Goal: Answer question/provide support: Share knowledge or assist other users

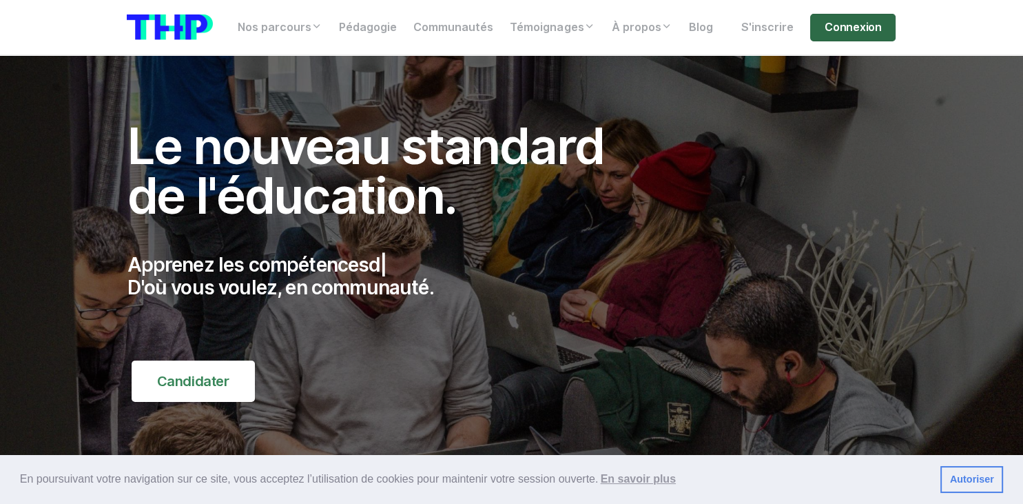
click at [840, 31] on link "Connexion" at bounding box center [852, 28] width 85 height 28
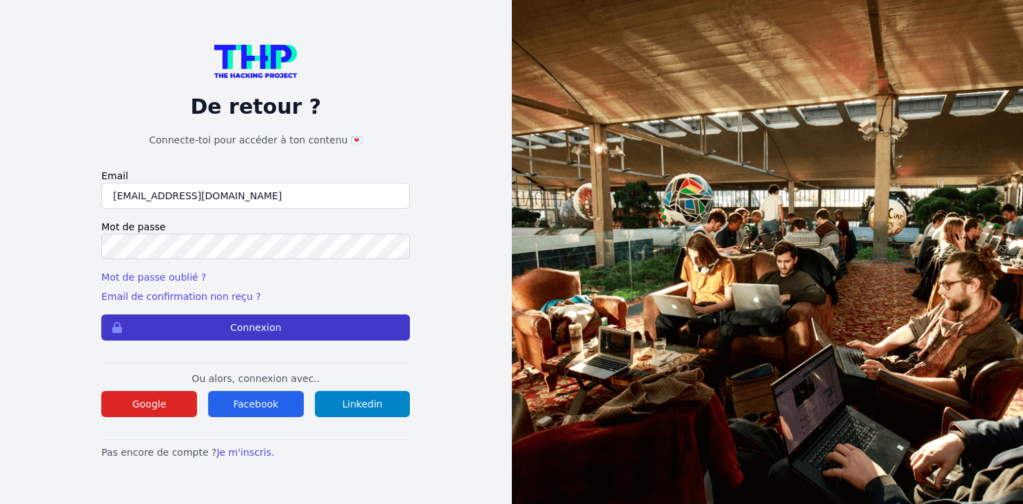
type input "kaba38@hotmail.fr"
click at [324, 327] on button "Connexion" at bounding box center [255, 327] width 309 height 26
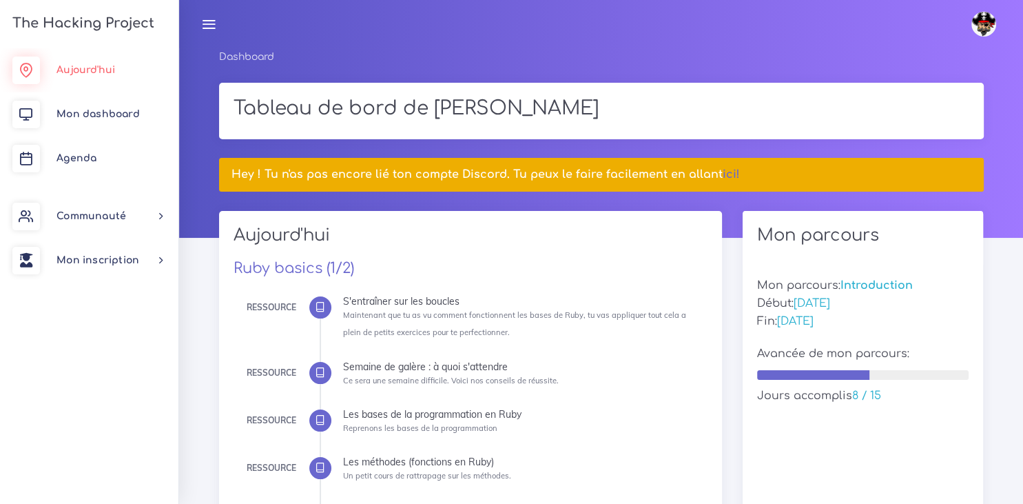
click at [110, 70] on span "Aujourd'hui" at bounding box center [85, 70] width 59 height 10
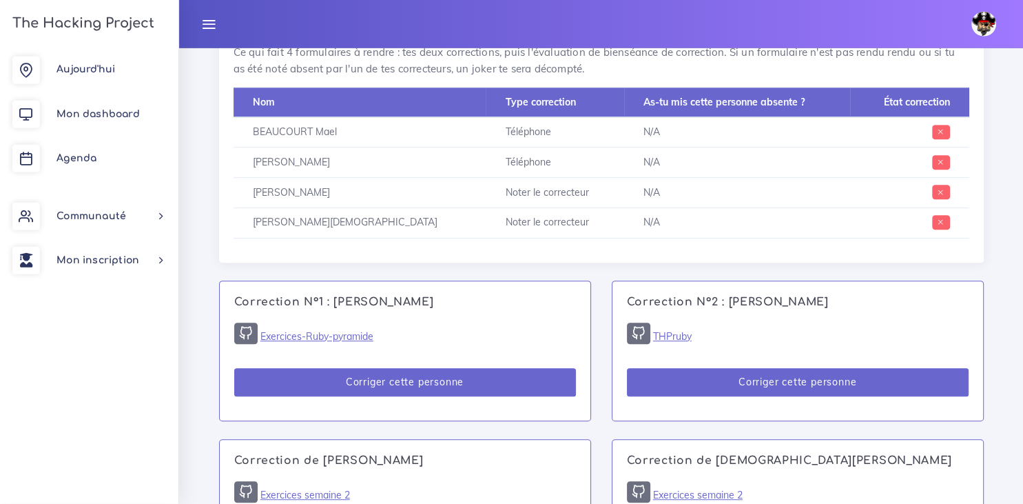
scroll to position [677, 0]
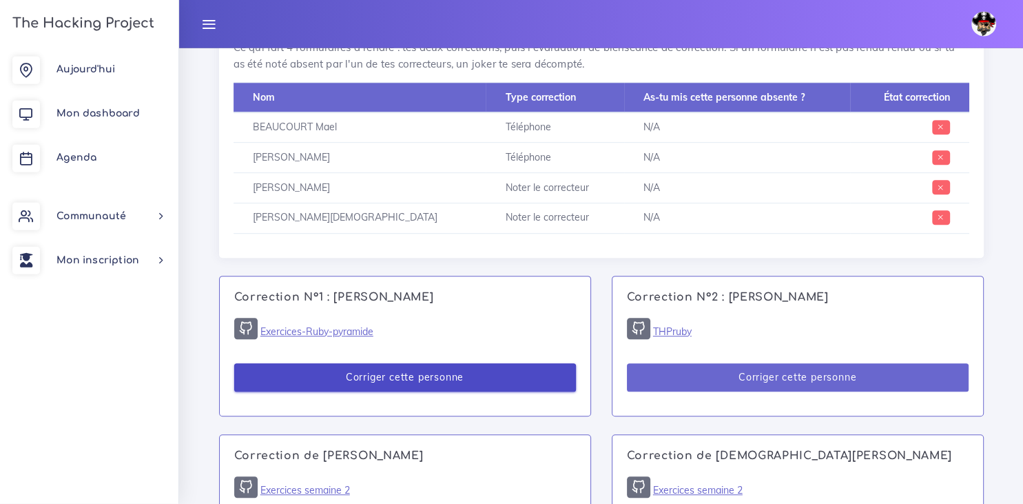
click at [451, 377] on button "Corriger cette personne" at bounding box center [405, 377] width 342 height 28
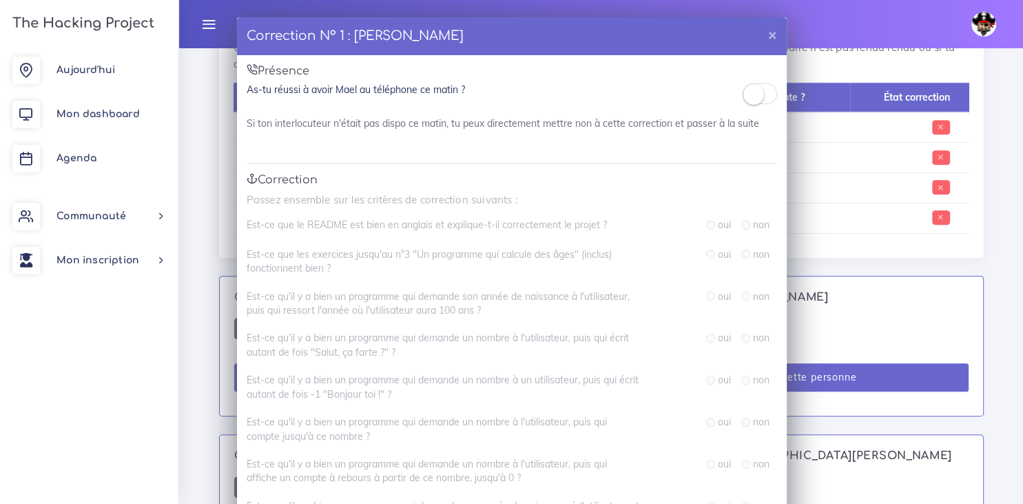
scroll to position [0, 0]
click at [753, 101] on small at bounding box center [753, 95] width 21 height 21
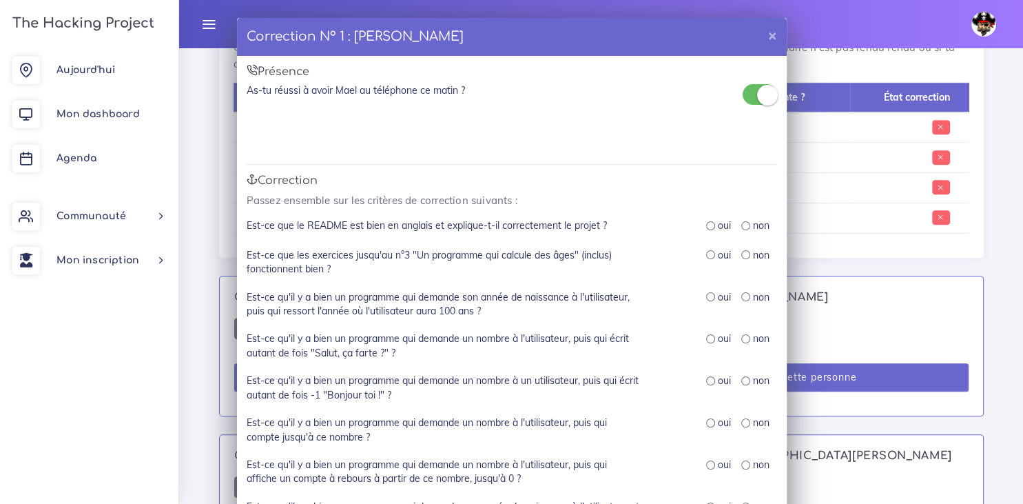
click at [764, 101] on small at bounding box center [767, 95] width 21 height 21
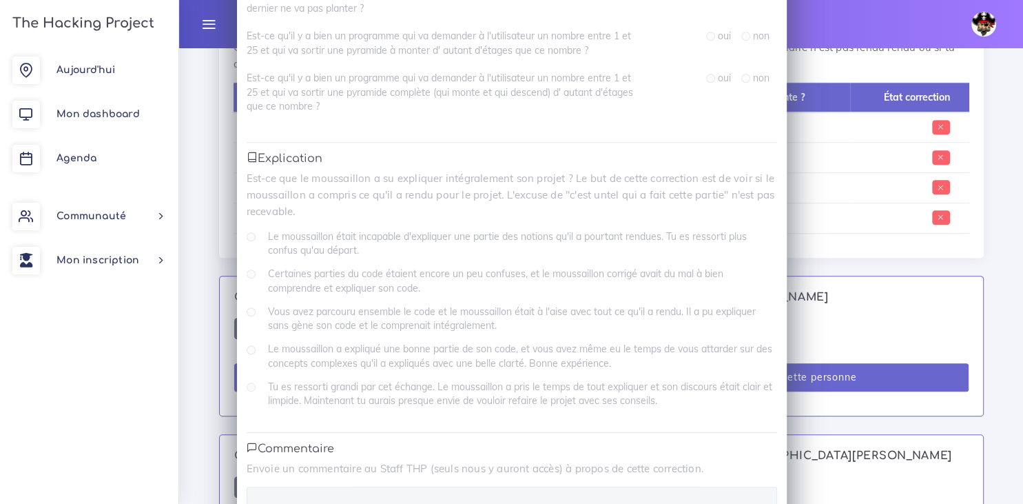
scroll to position [918, 0]
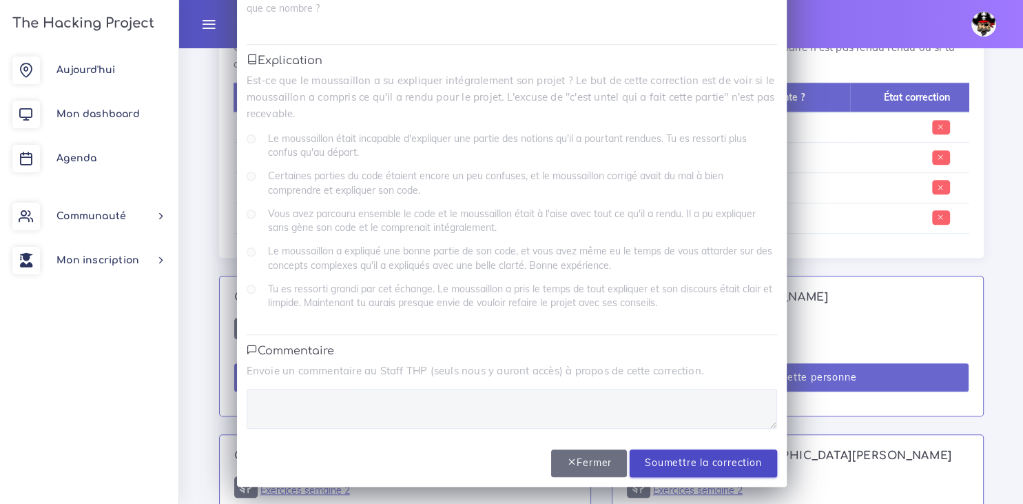
click at [657, 459] on input "Soumettre la correction" at bounding box center [703, 463] width 147 height 28
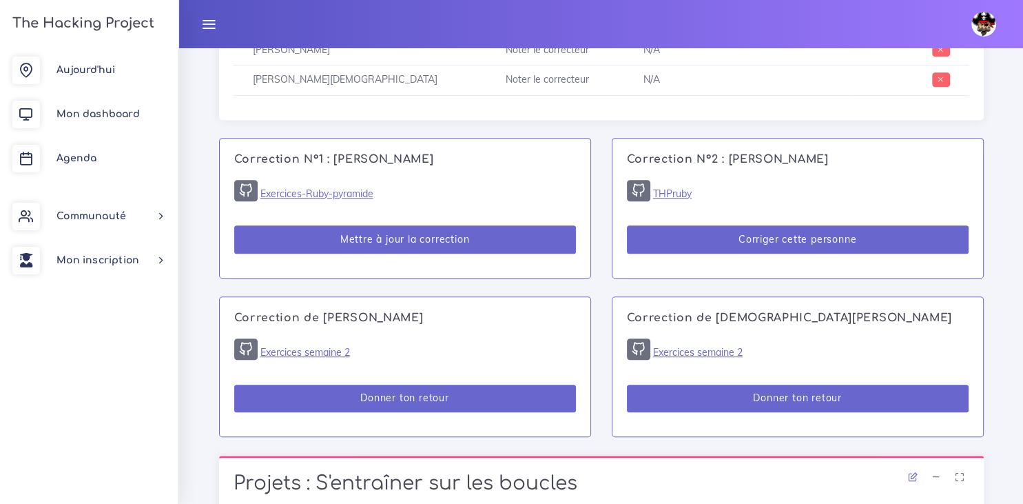
scroll to position [816, 0]
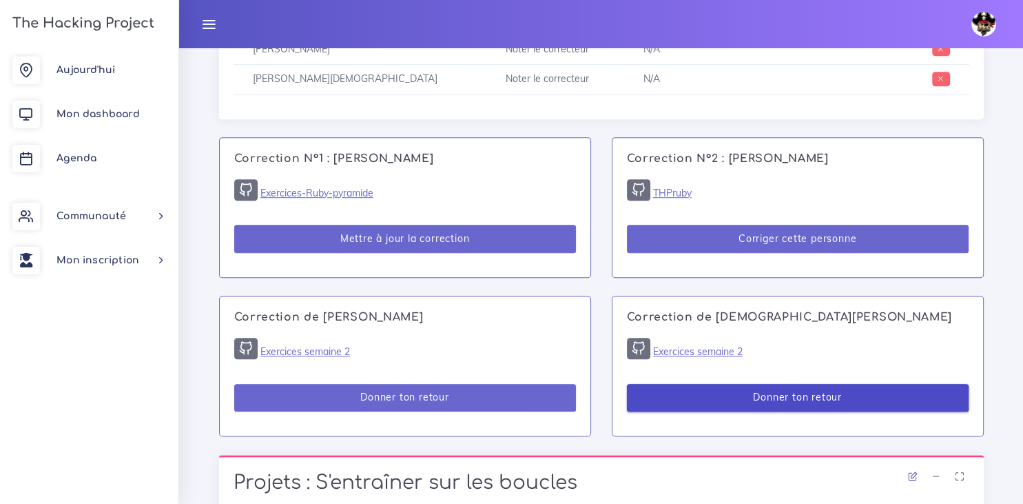
click at [689, 398] on button "Donner ton retour" at bounding box center [798, 398] width 342 height 28
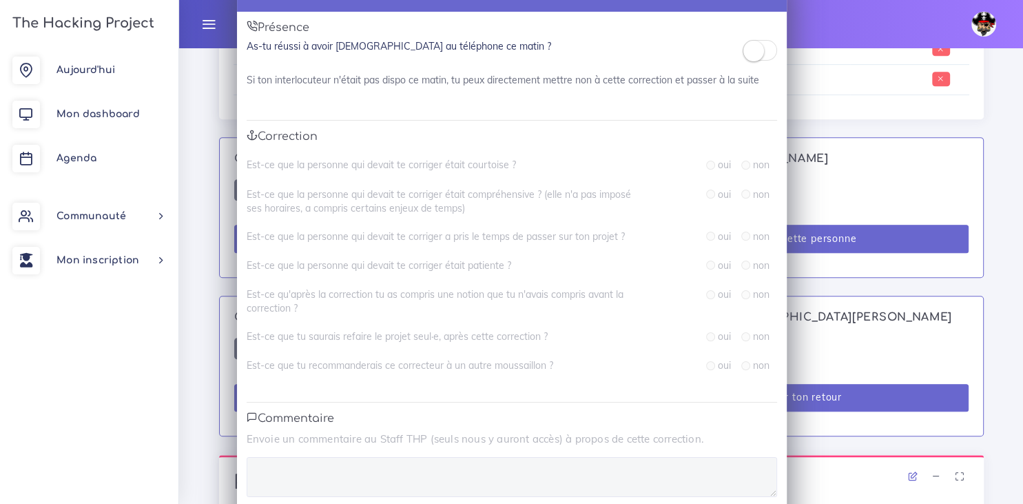
scroll to position [44, 0]
click at [758, 56] on small at bounding box center [753, 51] width 21 height 21
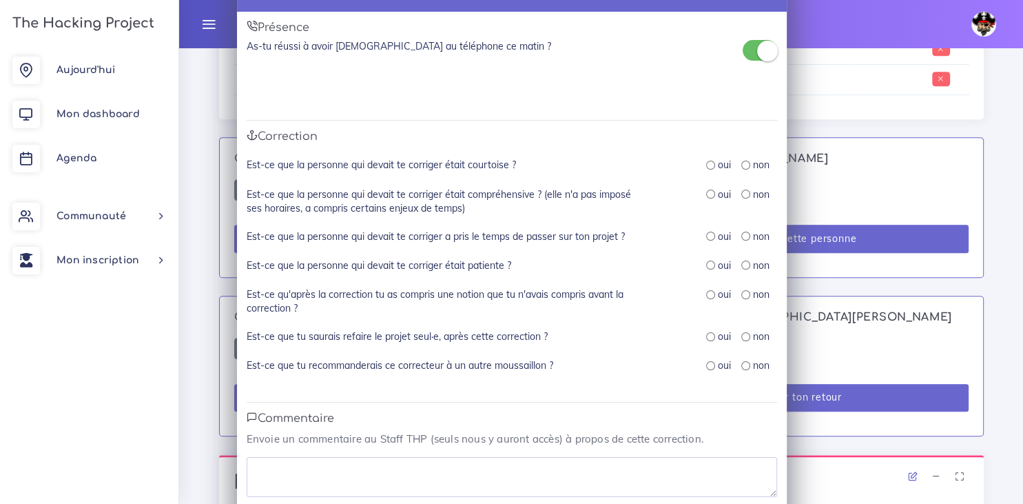
click at [710, 171] on div "oui" at bounding box center [718, 165] width 25 height 14
click at [710, 167] on input "radio" at bounding box center [710, 165] width 9 height 9
radio input "true"
click at [710, 195] on input "radio" at bounding box center [710, 193] width 9 height 9
radio input "true"
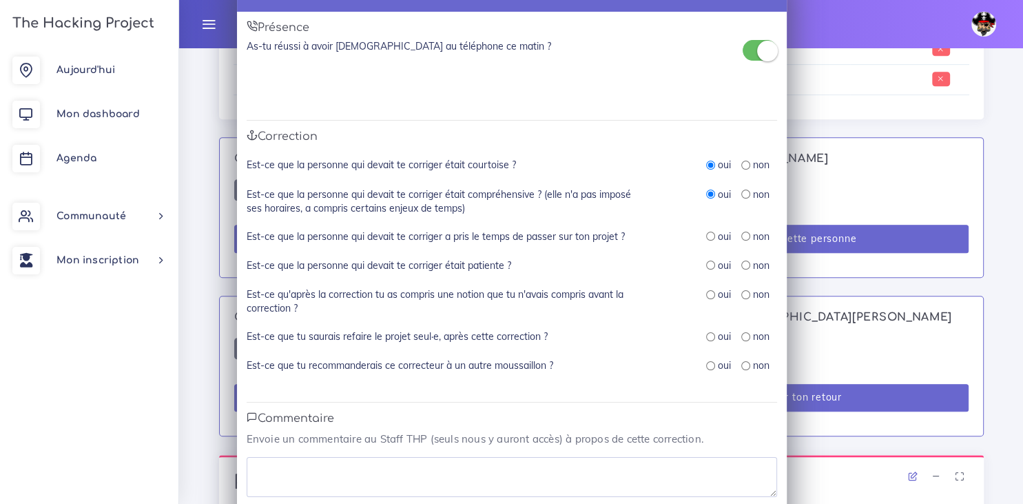
click at [710, 238] on input "radio" at bounding box center [710, 235] width 9 height 9
radio input "true"
click at [710, 267] on input "radio" at bounding box center [710, 264] width 9 height 9
radio input "true"
click at [710, 287] on div "Est-ce que la personne qui devait te corriger était patiente ? oui non" at bounding box center [512, 272] width 530 height 29
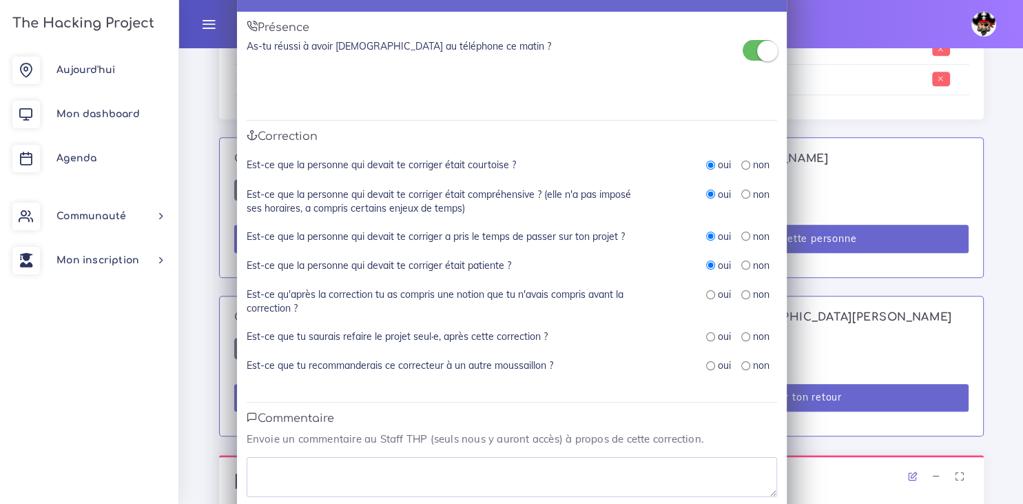
click at [710, 296] on input "radio" at bounding box center [710, 294] width 9 height 9
radio input "true"
click at [710, 339] on input "radio" at bounding box center [710, 336] width 9 height 9
radio input "true"
click at [710, 366] on input "radio" at bounding box center [710, 365] width 9 height 9
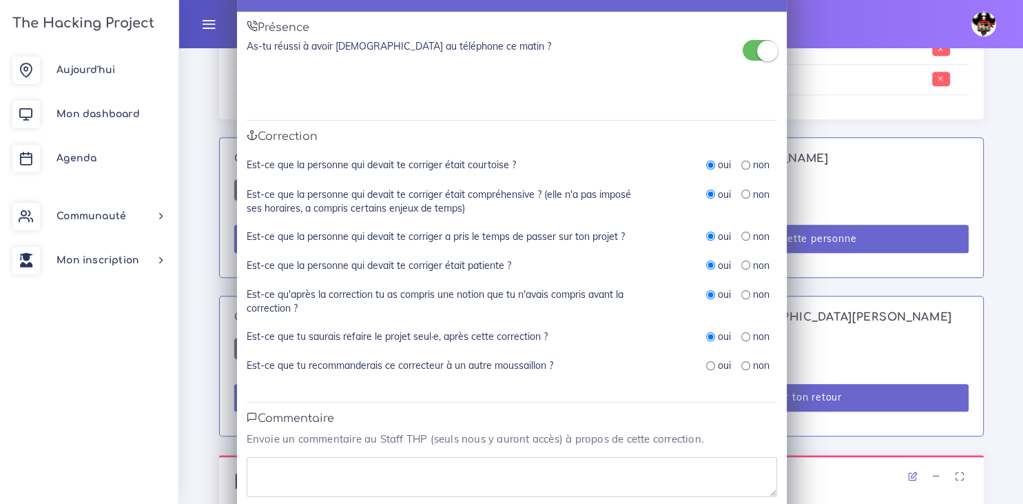
radio input "true"
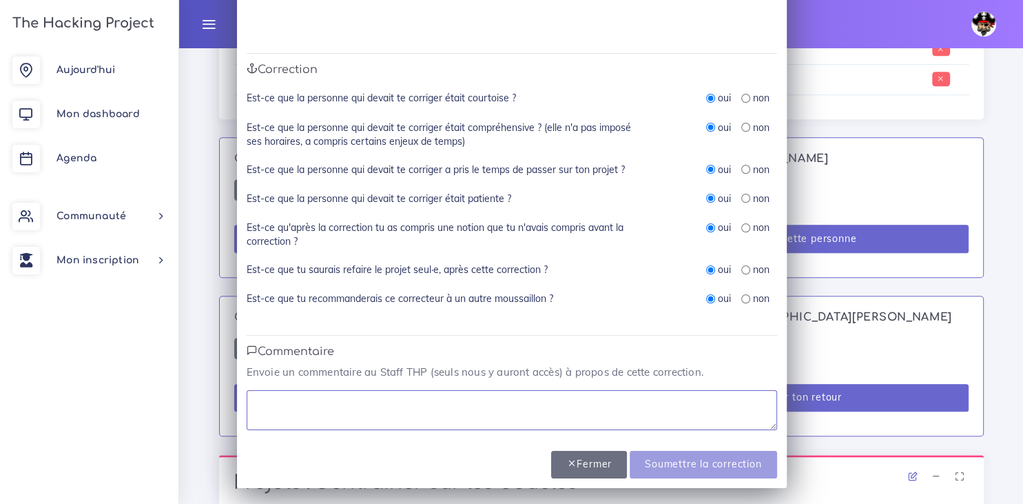
click at [313, 391] on textarea at bounding box center [512, 410] width 530 height 40
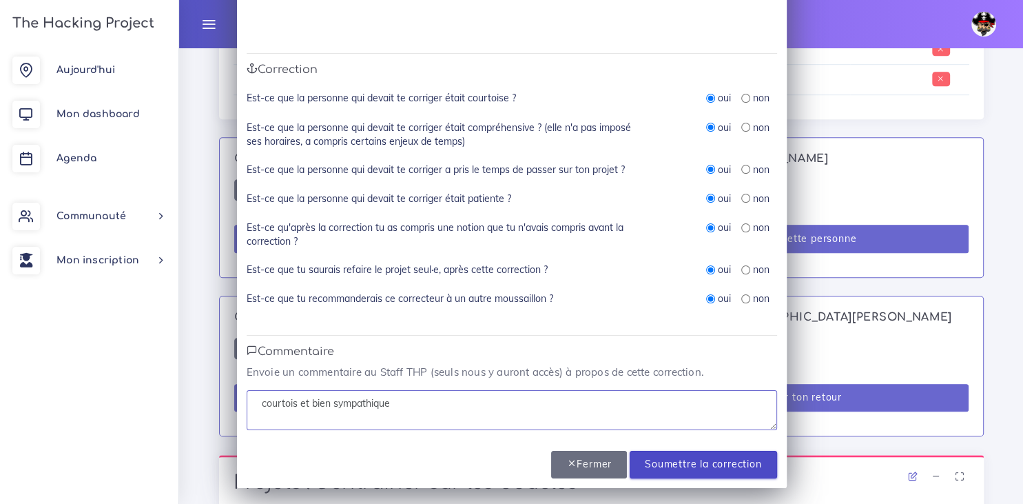
type textarea "courtois et bien sympathique"
click at [675, 459] on input "Soumettre la correction" at bounding box center [703, 465] width 147 height 28
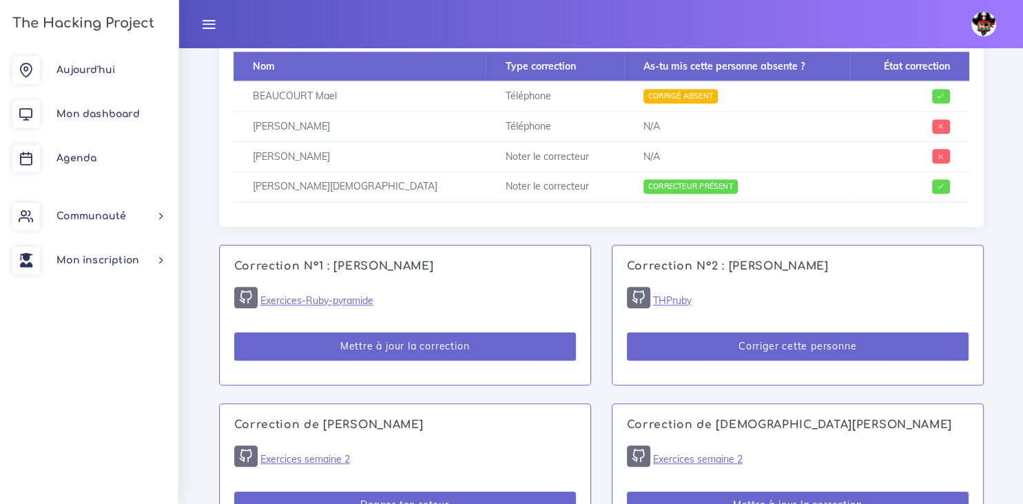
scroll to position [711, 0]
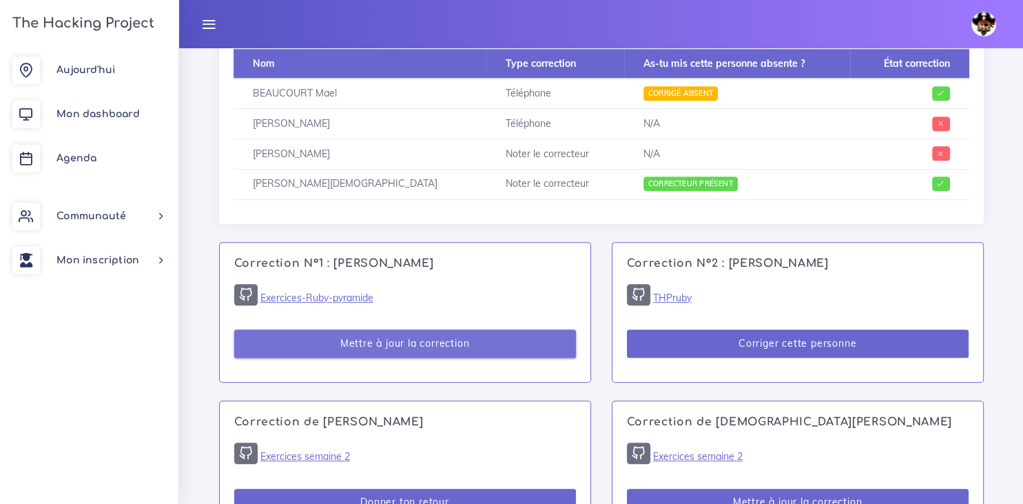
drag, startPoint x: 426, startPoint y: 344, endPoint x: 484, endPoint y: 274, distance: 90.6
click at [484, 274] on div "Correction N°1 : Mael BEAUCOURT Exercices-Ruby-pyramide Mettre à jour la correc…" at bounding box center [405, 311] width 371 height 139
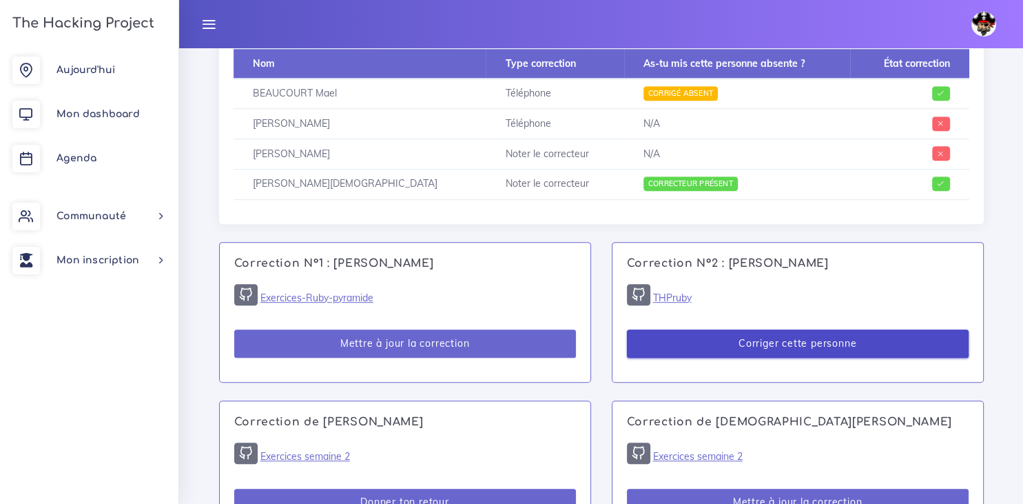
click at [729, 354] on button "Corriger cette personne" at bounding box center [798, 343] width 342 height 28
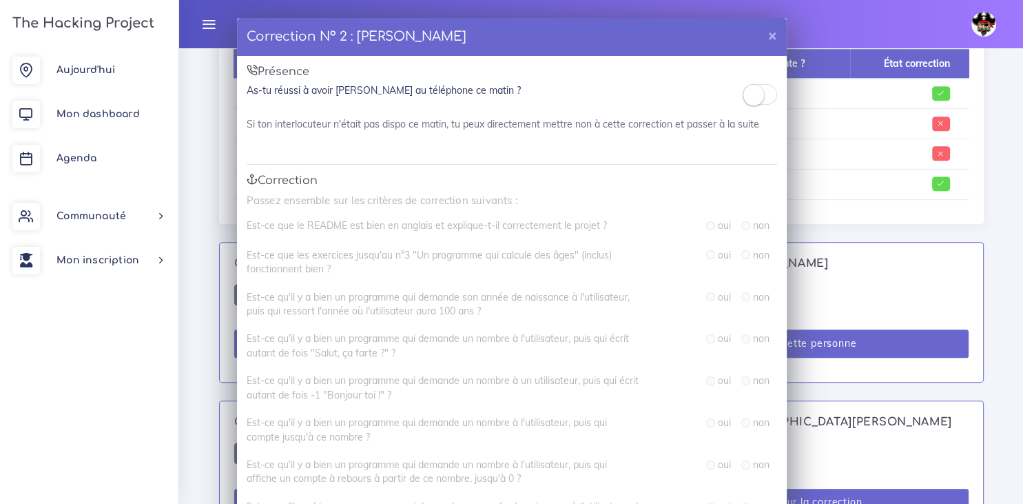
click at [751, 92] on small at bounding box center [753, 95] width 21 height 21
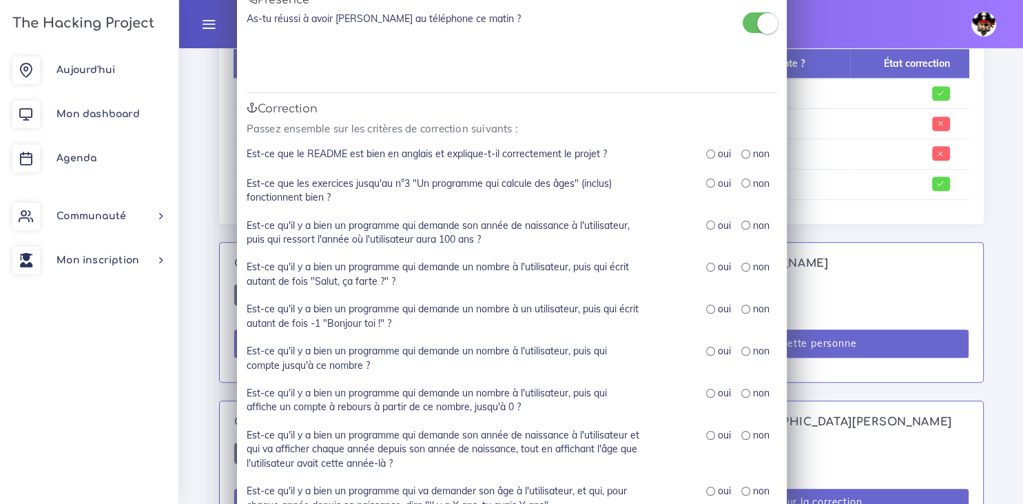
scroll to position [72, 0]
click at [712, 153] on input "radio" at bounding box center [710, 153] width 9 height 9
radio input "true"
click at [704, 198] on div "oui non" at bounding box center [719, 190] width 138 height 28
click at [710, 186] on input "radio" at bounding box center [710, 182] width 9 height 9
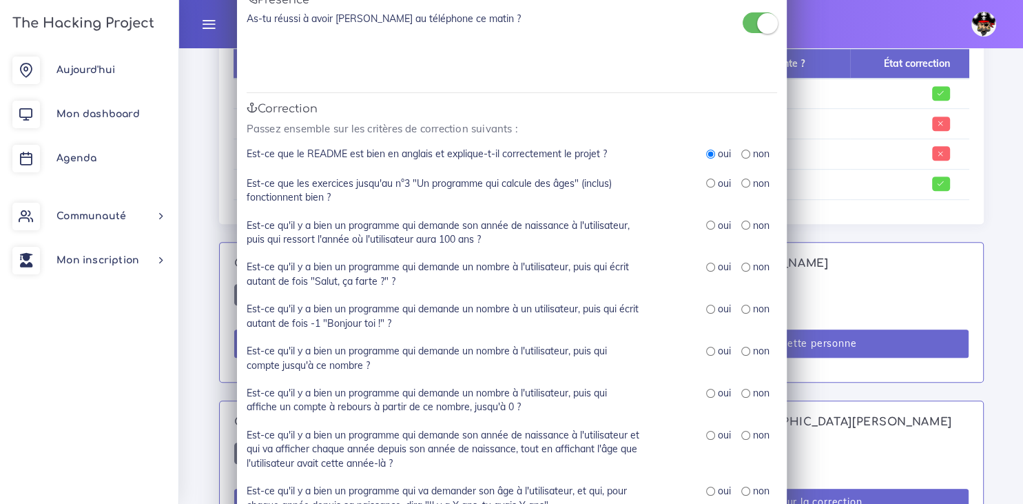
radio input "true"
click at [710, 224] on input "radio" at bounding box center [710, 224] width 9 height 9
radio input "true"
click at [710, 269] on input "radio" at bounding box center [710, 266] width 9 height 9
radio input "true"
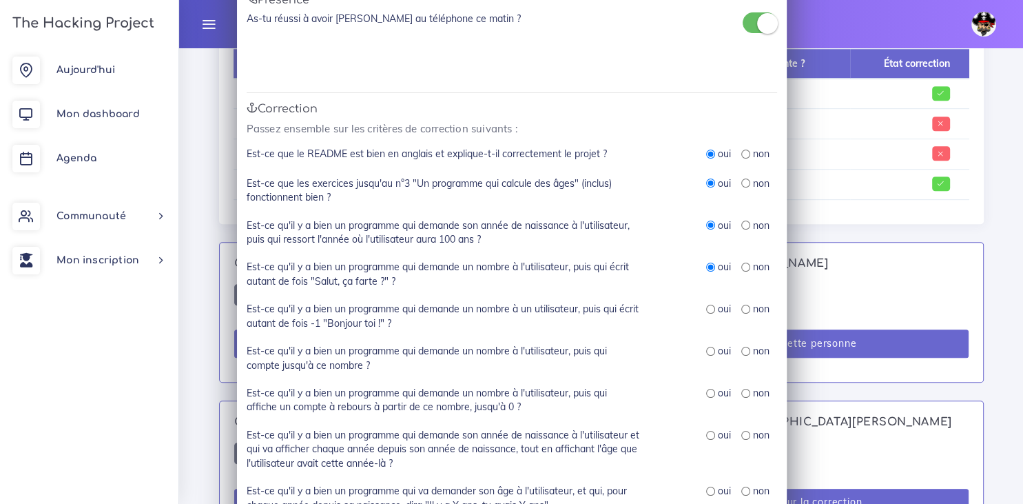
click at [712, 311] on input "radio" at bounding box center [710, 308] width 9 height 9
radio input "true"
click at [707, 356] on div "oui" at bounding box center [718, 351] width 25 height 14
click at [710, 350] on input "radio" at bounding box center [710, 350] width 9 height 9
radio input "true"
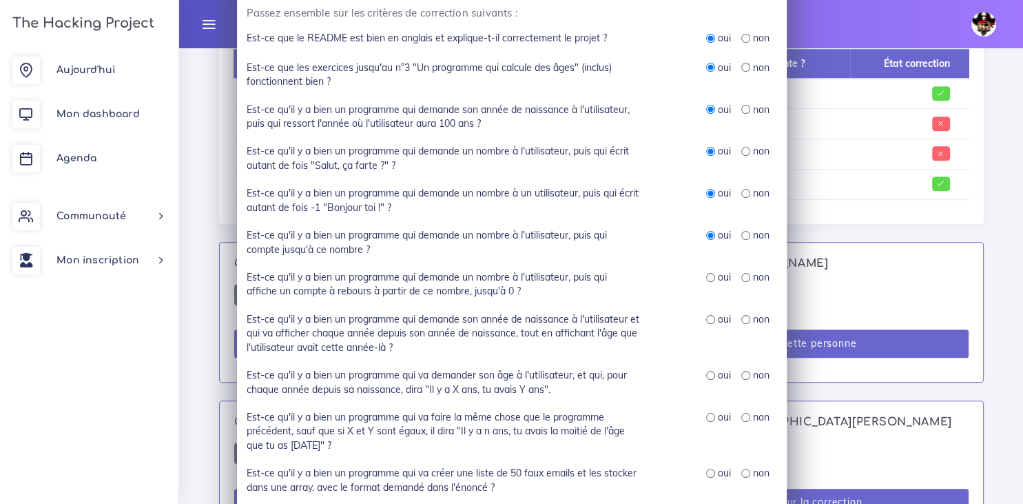
scroll to position [189, 0]
click at [711, 276] on input "radio" at bounding box center [710, 275] width 9 height 9
radio input "true"
click at [709, 319] on input "radio" at bounding box center [710, 317] width 9 height 9
radio input "true"
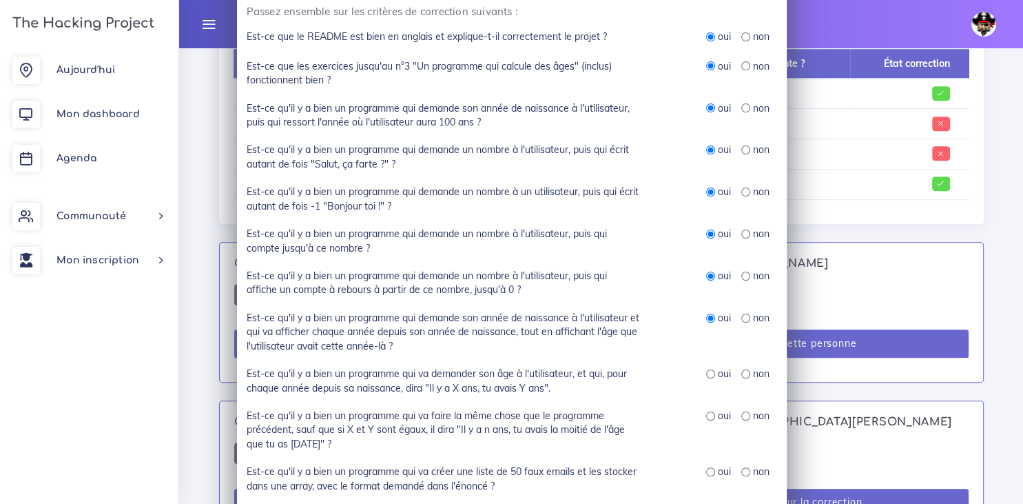
click at [710, 377] on input "radio" at bounding box center [710, 373] width 9 height 9
radio input "true"
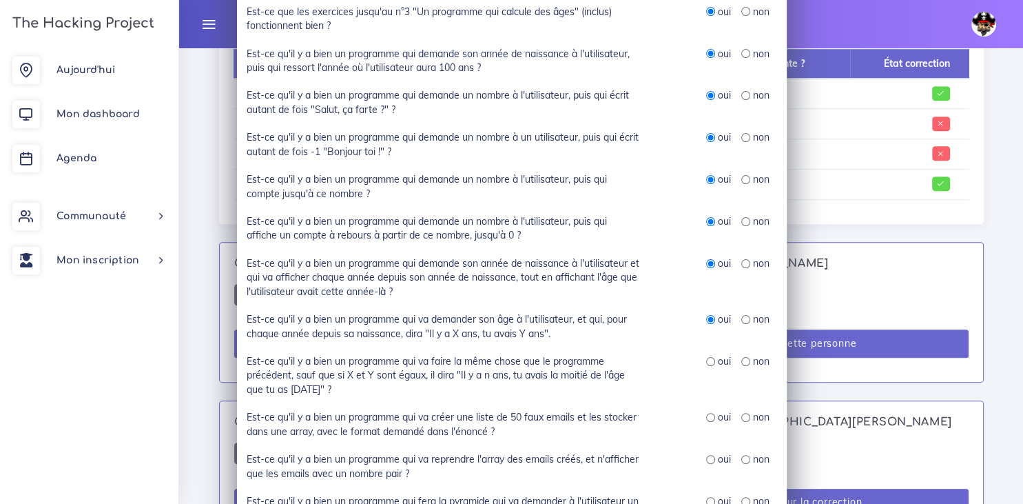
scroll to position [245, 0]
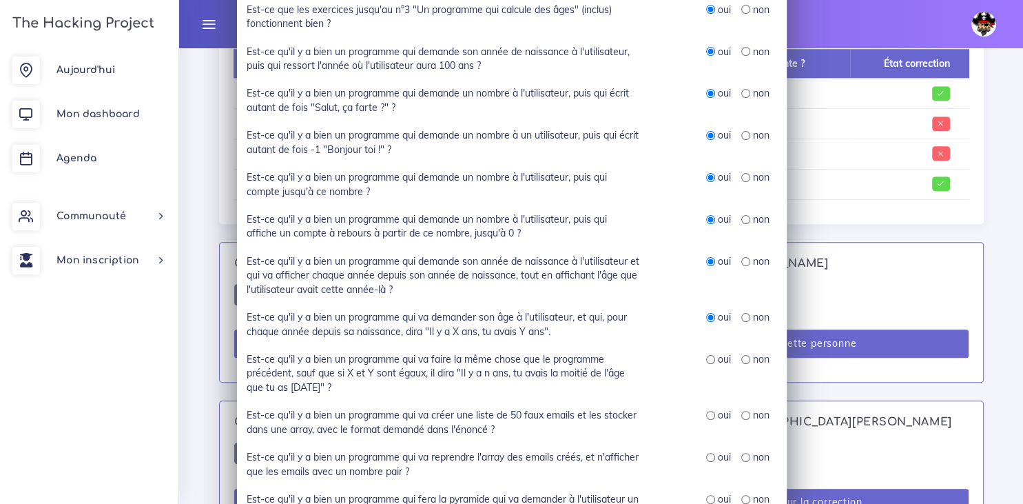
click at [707, 361] on input "radio" at bounding box center [710, 359] width 9 height 9
radio input "true"
click at [707, 417] on input "radio" at bounding box center [710, 415] width 9 height 9
radio input "true"
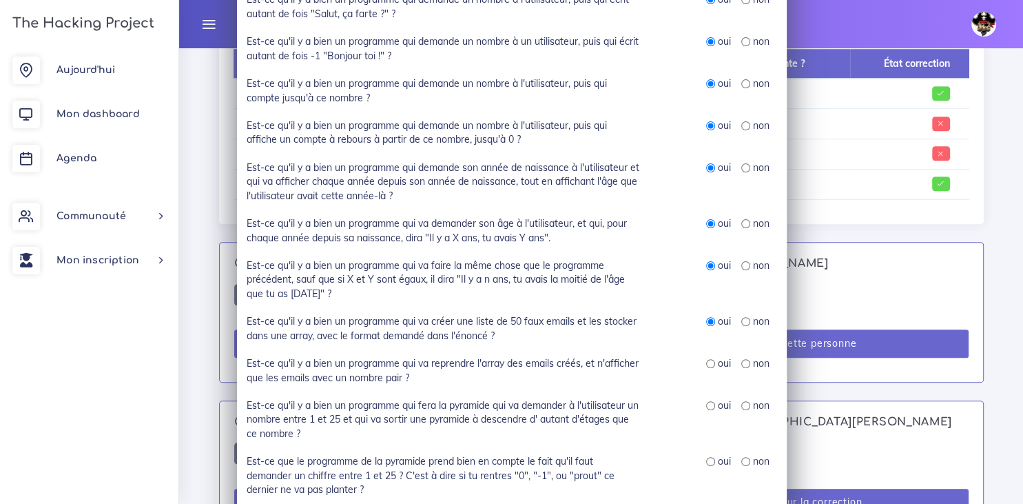
scroll to position [340, 0]
click at [712, 364] on input "radio" at bounding box center [710, 362] width 9 height 9
radio input "true"
click at [711, 406] on input "radio" at bounding box center [710, 404] width 9 height 9
radio input "true"
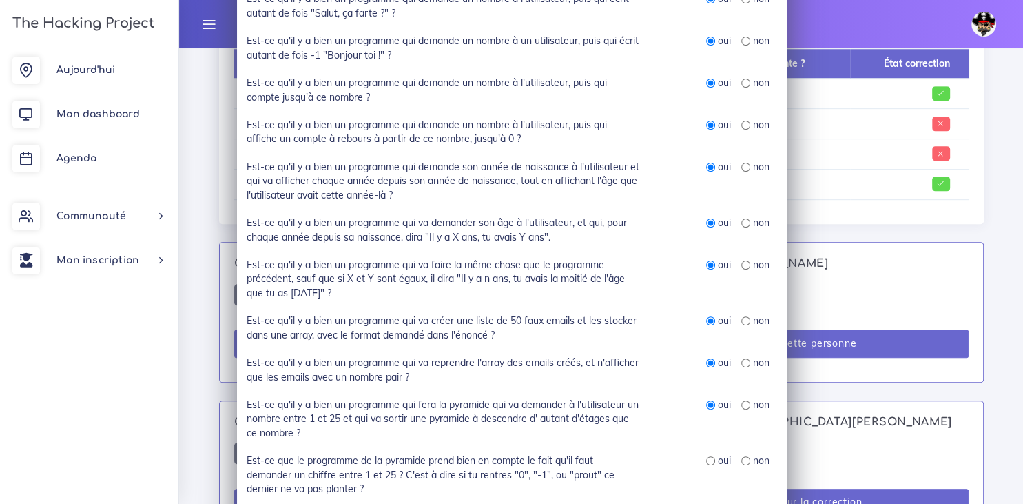
click at [710, 459] on input "radio" at bounding box center [710, 460] width 9 height 9
radio input "true"
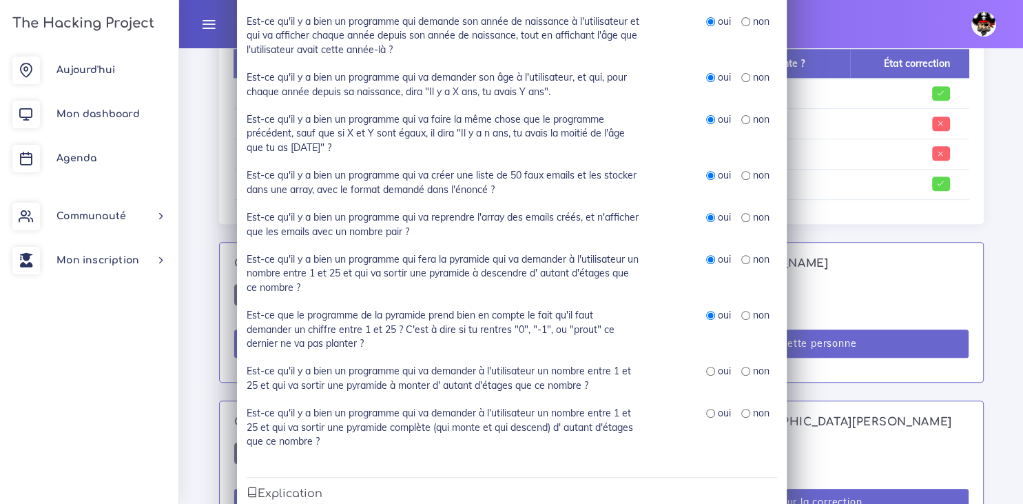
scroll to position [495, 0]
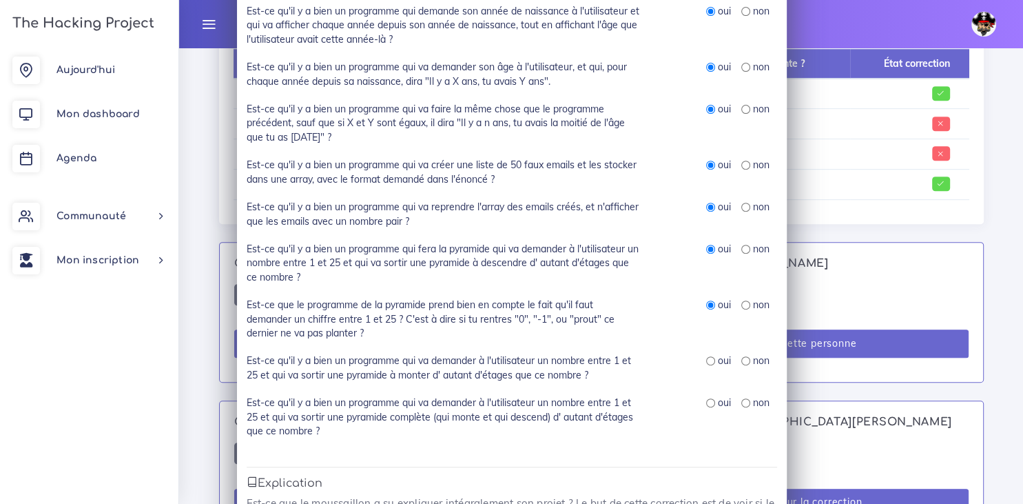
click at [707, 365] on input "radio" at bounding box center [710, 360] width 9 height 9
radio input "true"
click at [710, 406] on input "radio" at bounding box center [710, 402] width 9 height 9
radio input "true"
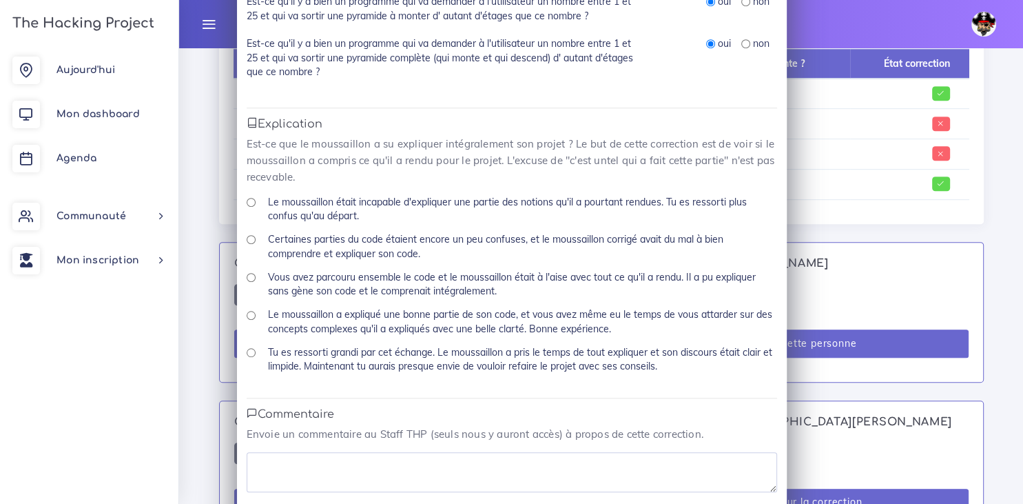
scroll to position [851, 0]
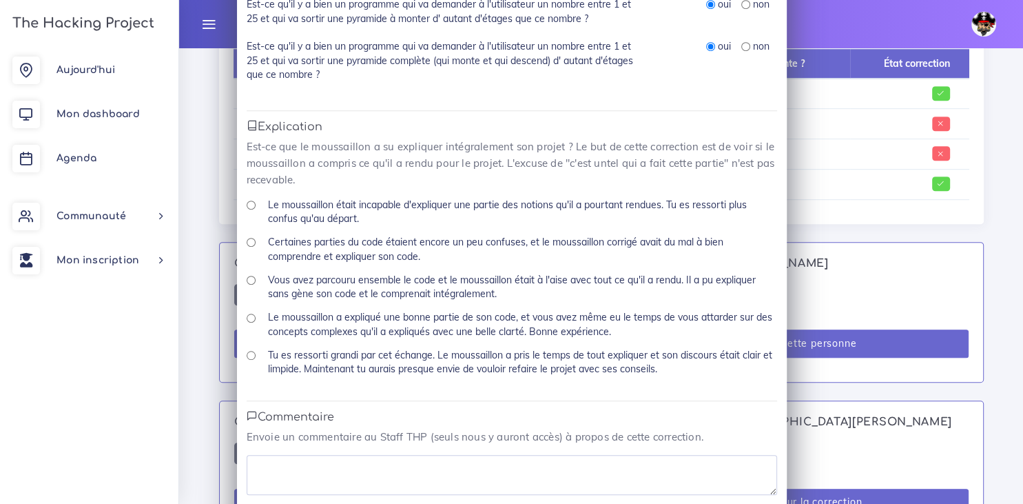
click at [255, 286] on div "Vous avez parcouru ensemble le code et le moussaillon était à l'aise avec tout …" at bounding box center [512, 292] width 530 height 38
click at [253, 278] on input "Vous avez parcouru ensemble le code et le moussaillon était à l'aise avec tout …" at bounding box center [251, 280] width 9 height 9
radio input "true"
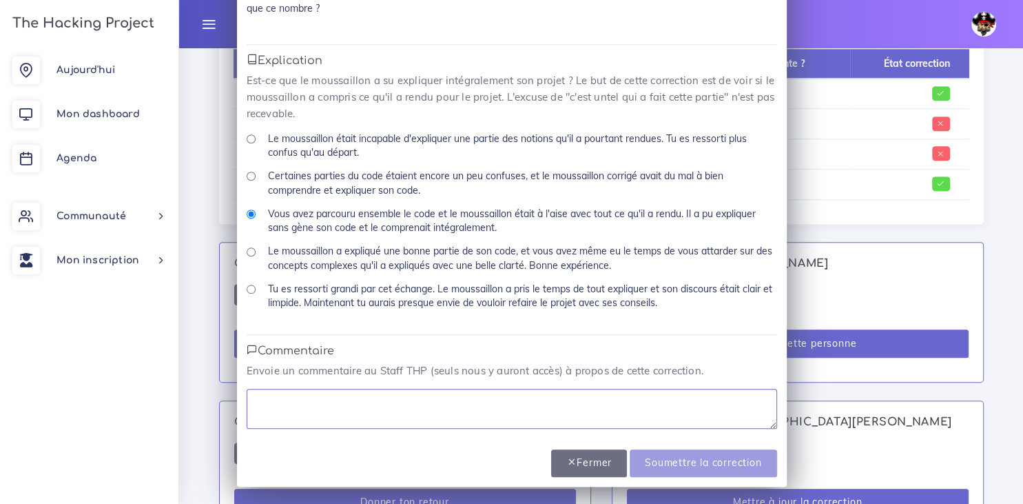
click at [411, 395] on textarea at bounding box center [512, 409] width 530 height 40
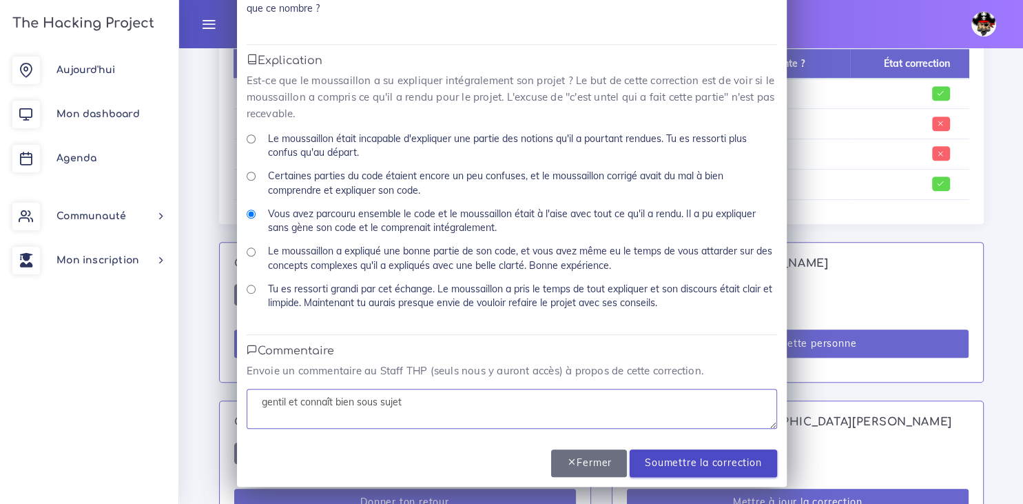
type textarea "gentil et connaît bien sous sujet"
click at [660, 462] on input "Soumettre la correction" at bounding box center [703, 463] width 147 height 28
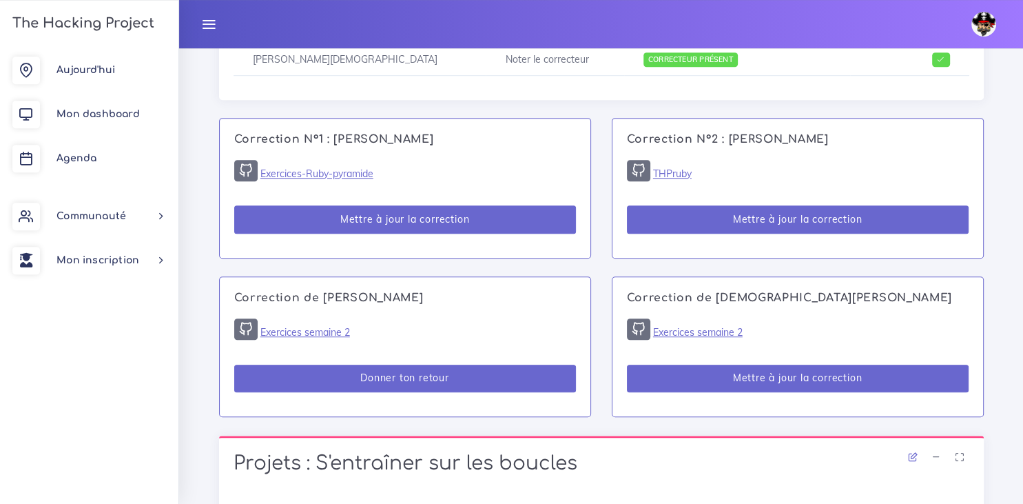
scroll to position [836, 0]
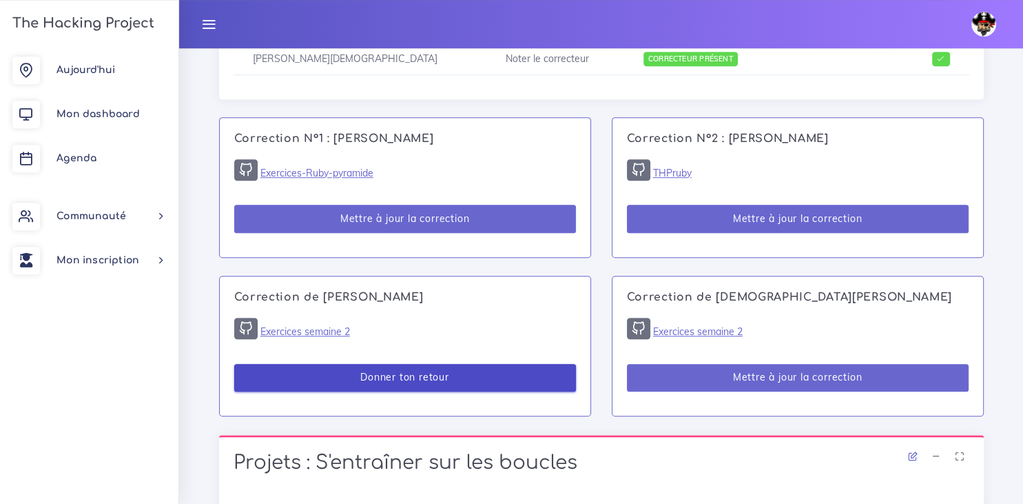
click at [353, 375] on button "Donner ton retour" at bounding box center [405, 378] width 342 height 28
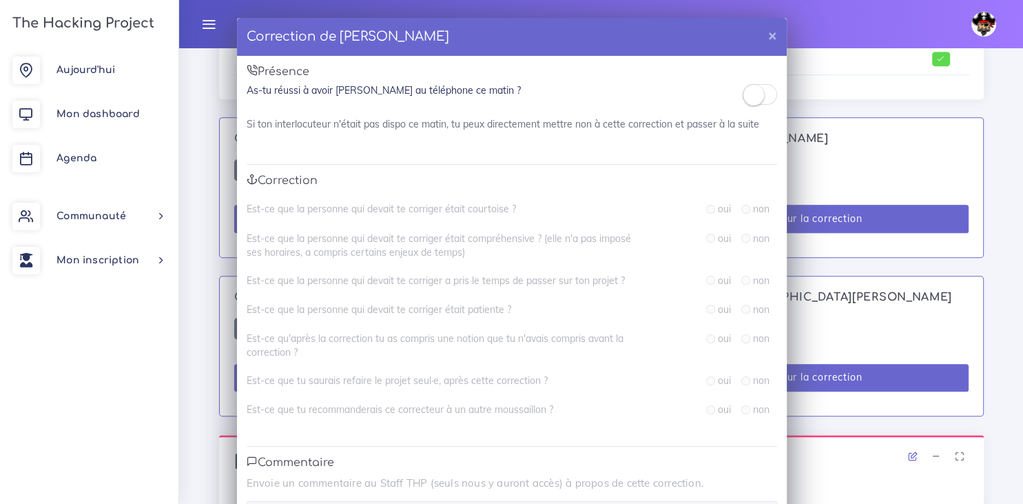
click at [759, 91] on small at bounding box center [753, 95] width 21 height 21
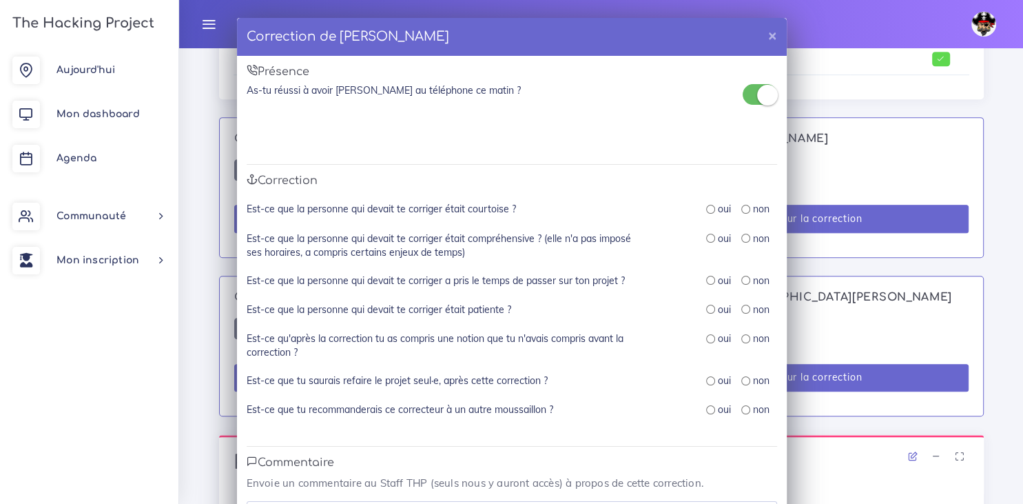
click at [710, 214] on input "radio" at bounding box center [710, 209] width 9 height 9
radio input "true"
click at [710, 242] on input "radio" at bounding box center [710, 238] width 9 height 9
radio input "true"
click at [710, 278] on input "radio" at bounding box center [710, 280] width 9 height 9
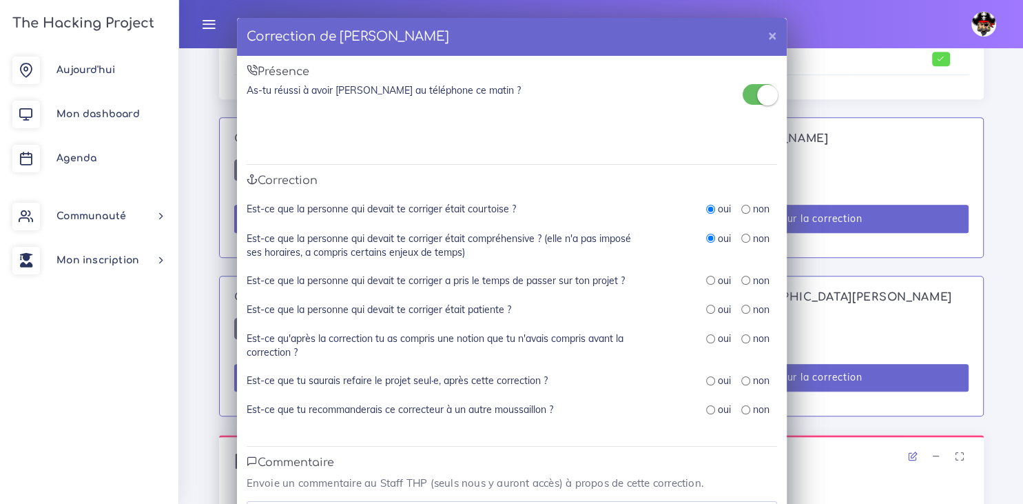
radio input "true"
click at [711, 310] on input "radio" at bounding box center [710, 308] width 9 height 9
radio input "true"
click at [710, 340] on input "radio" at bounding box center [710, 338] width 9 height 9
radio input "true"
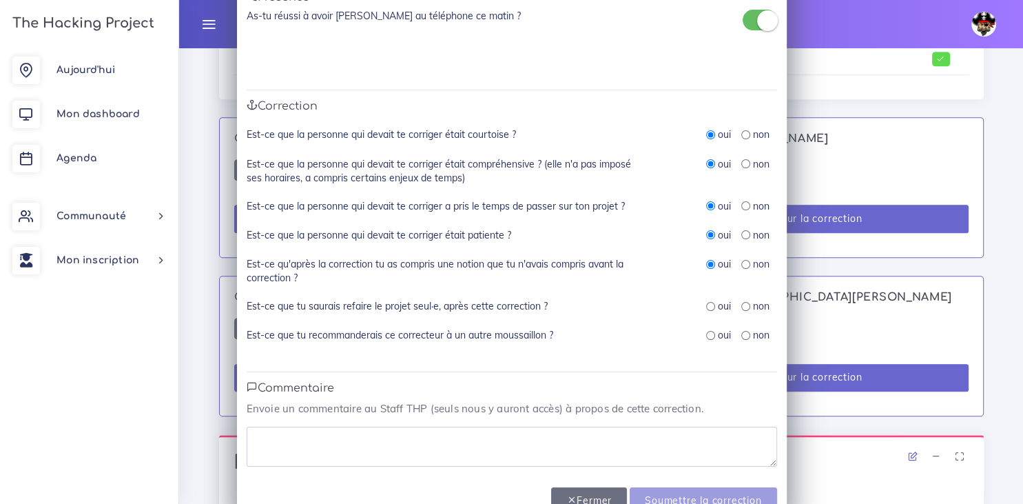
scroll to position [111, 0]
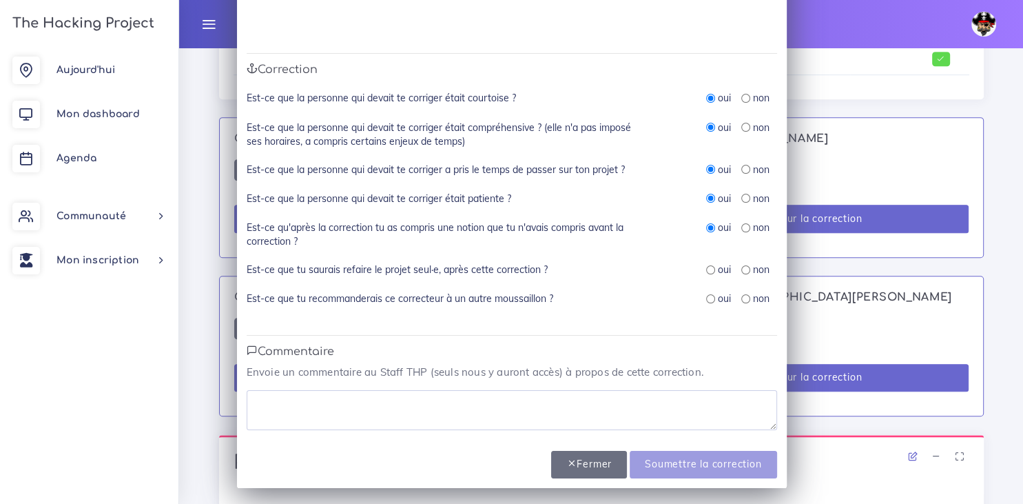
click at [712, 269] on input "radio" at bounding box center [710, 269] width 9 height 9
radio input "true"
click at [712, 296] on input "radio" at bounding box center [710, 298] width 9 height 9
radio input "true"
click at [497, 424] on textarea at bounding box center [512, 410] width 530 height 40
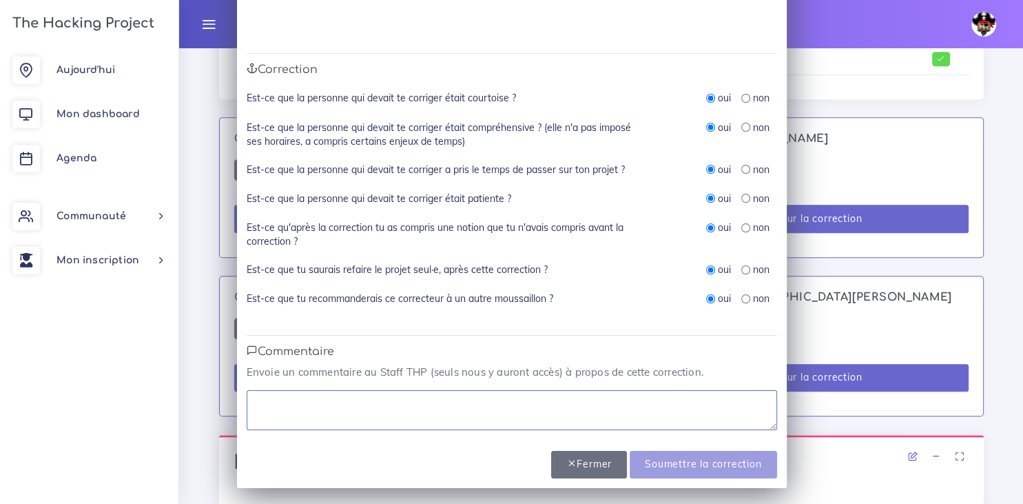
click at [579, 397] on textarea at bounding box center [512, 410] width 530 height 40
click at [368, 400] on textarea "courtois et bien sympatique" at bounding box center [512, 410] width 530 height 40
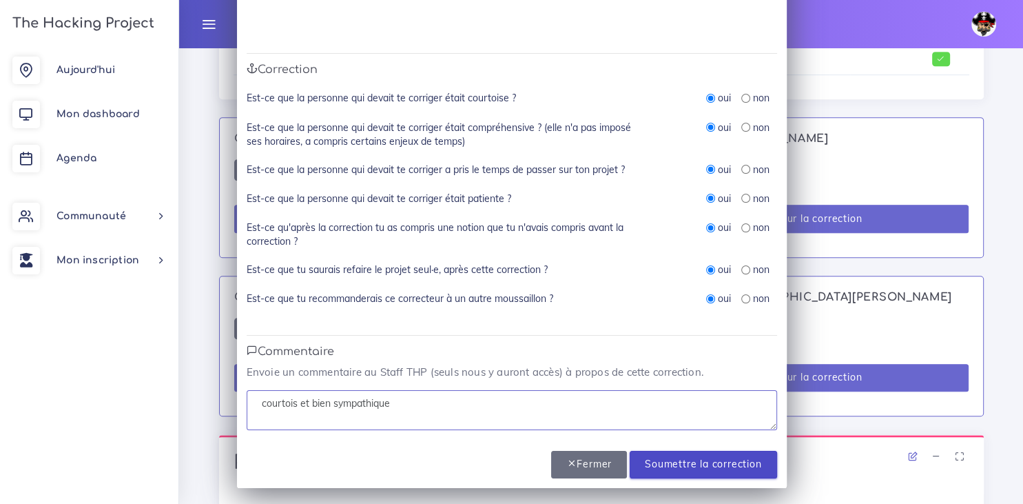
type textarea "courtois et bien sympathique"
click at [667, 466] on input "Soumettre la correction" at bounding box center [703, 465] width 147 height 28
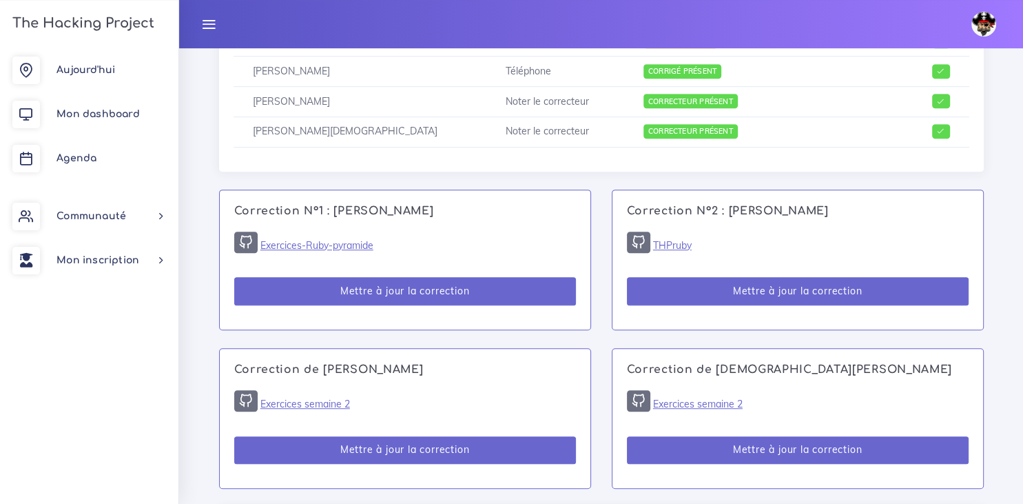
scroll to position [766, 0]
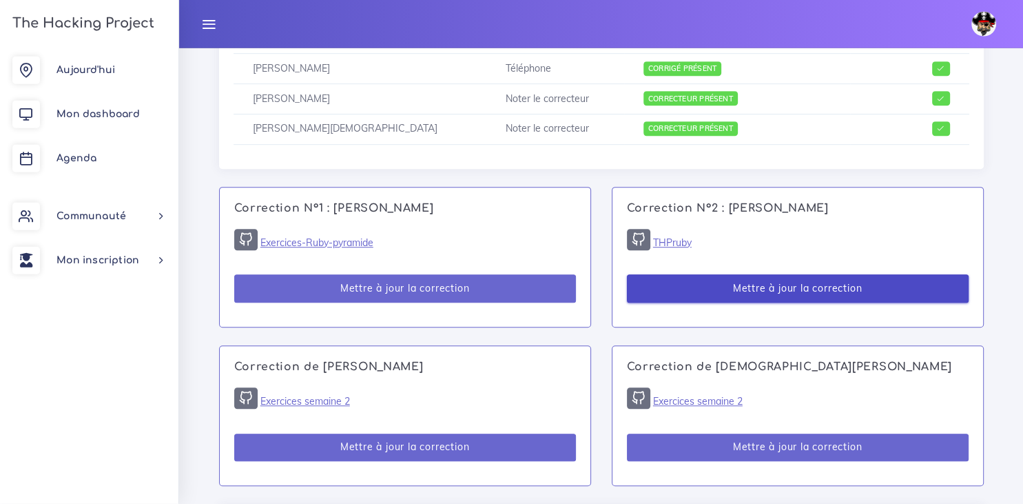
click at [781, 292] on button "Mettre à jour la correction" at bounding box center [798, 288] width 342 height 28
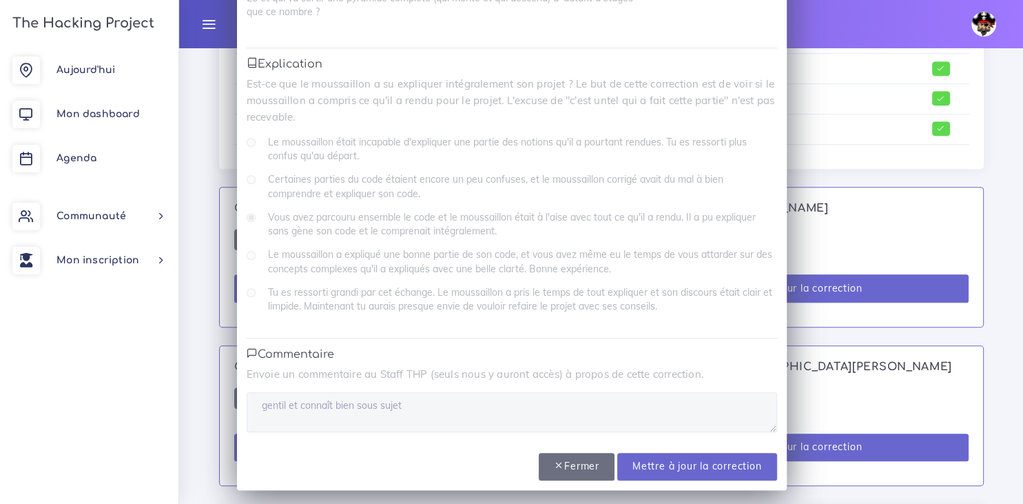
scroll to position [918, 0]
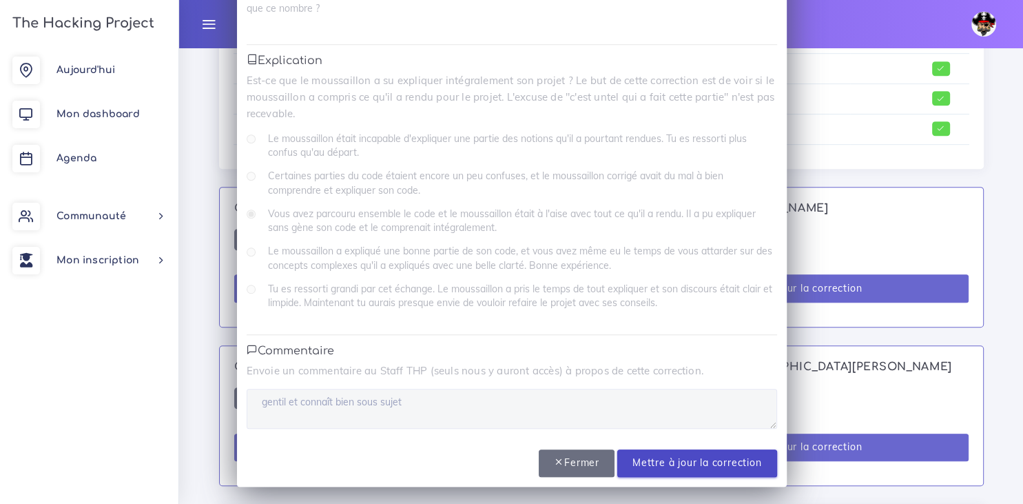
click at [635, 462] on input "Mettre à jour la correction" at bounding box center [697, 463] width 160 height 28
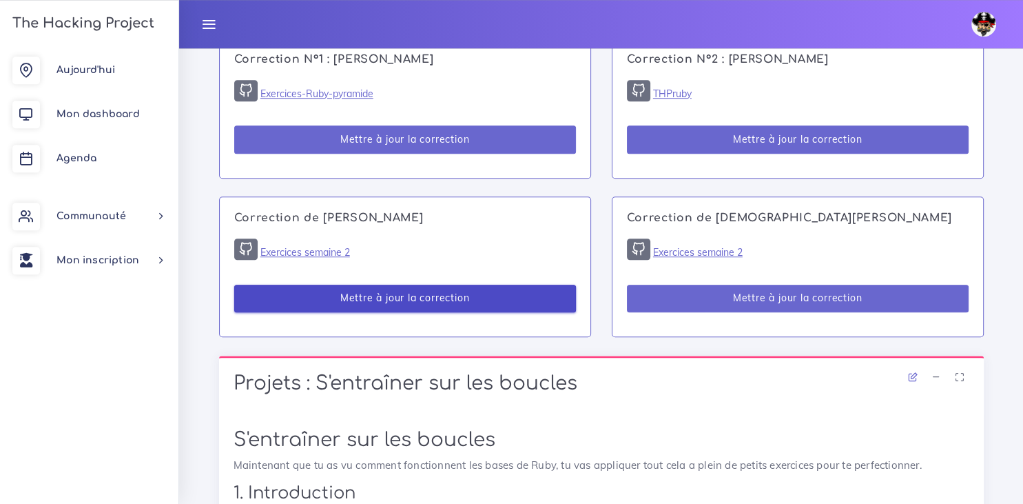
scroll to position [915, 0]
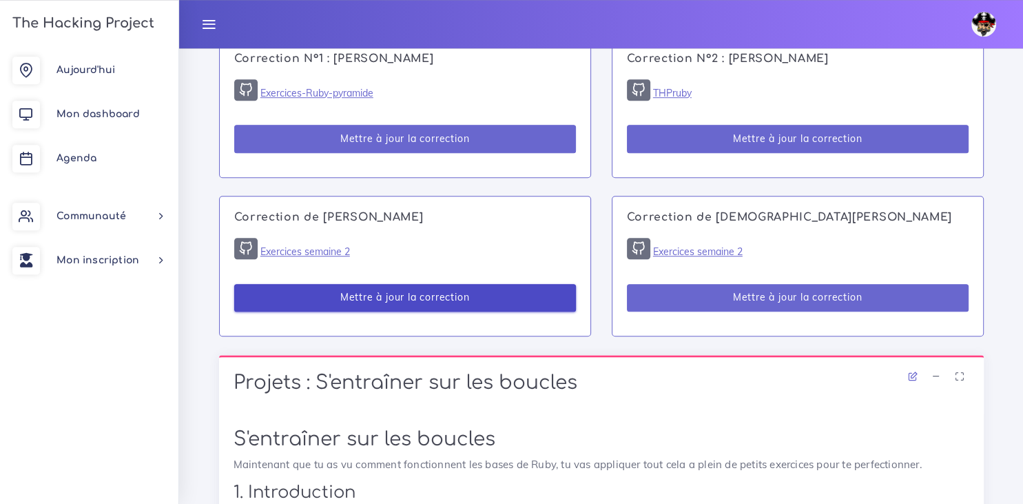
click at [487, 307] on button "Mettre à jour la correction" at bounding box center [405, 298] width 342 height 28
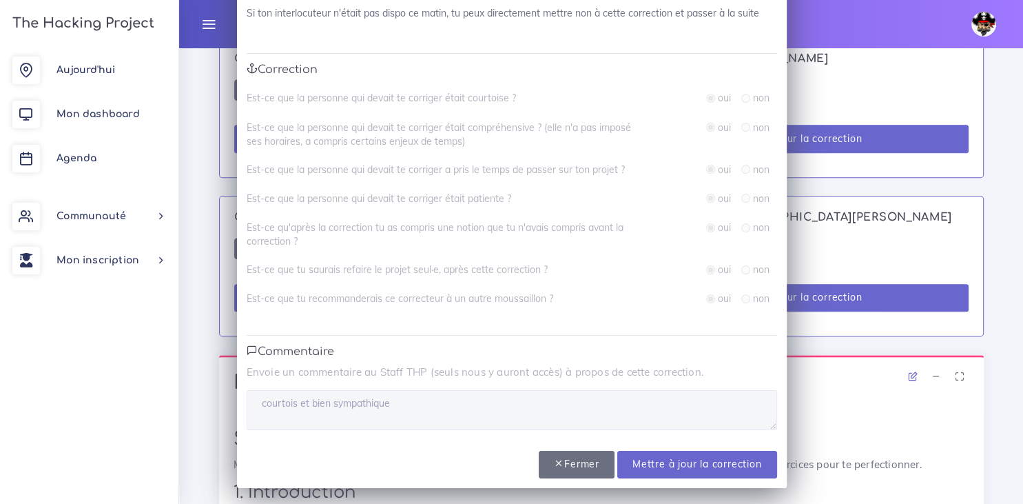
scroll to position [0, 0]
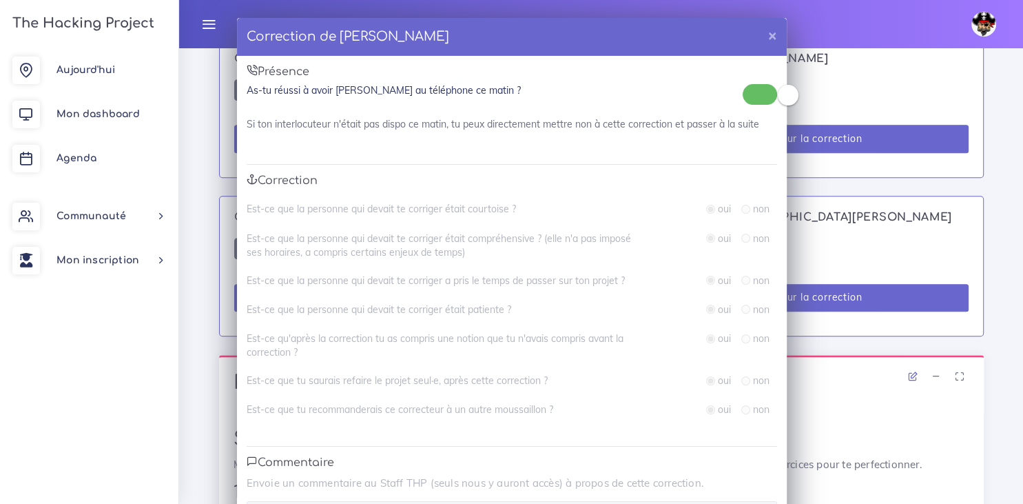
click at [787, 93] on small at bounding box center [788, 95] width 21 height 21
click at [741, 92] on div "As-tu réussi à avoir Joseph au téléphone ce matin ?" at bounding box center [512, 92] width 530 height 19
click at [754, 93] on small at bounding box center [753, 95] width 21 height 21
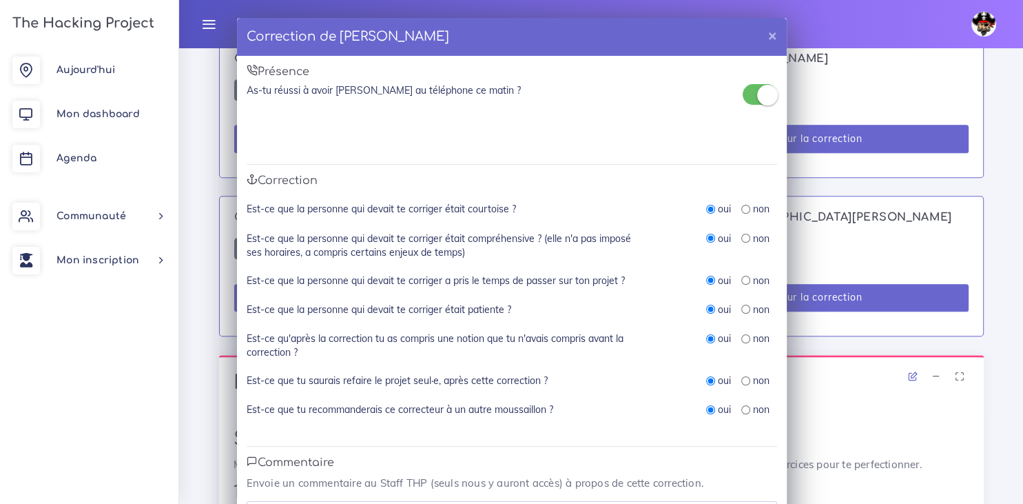
scroll to position [111, 0]
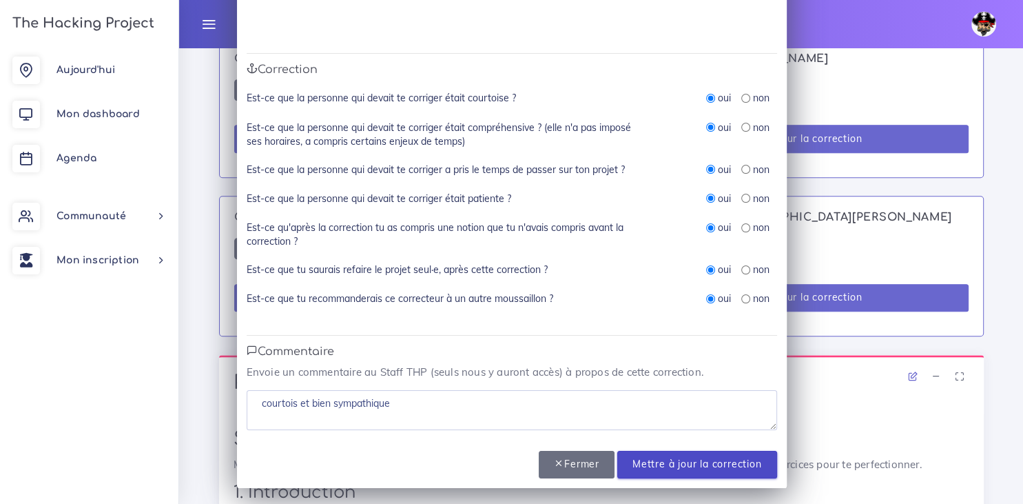
click at [668, 461] on input "Mettre à jour la correction" at bounding box center [697, 465] width 160 height 28
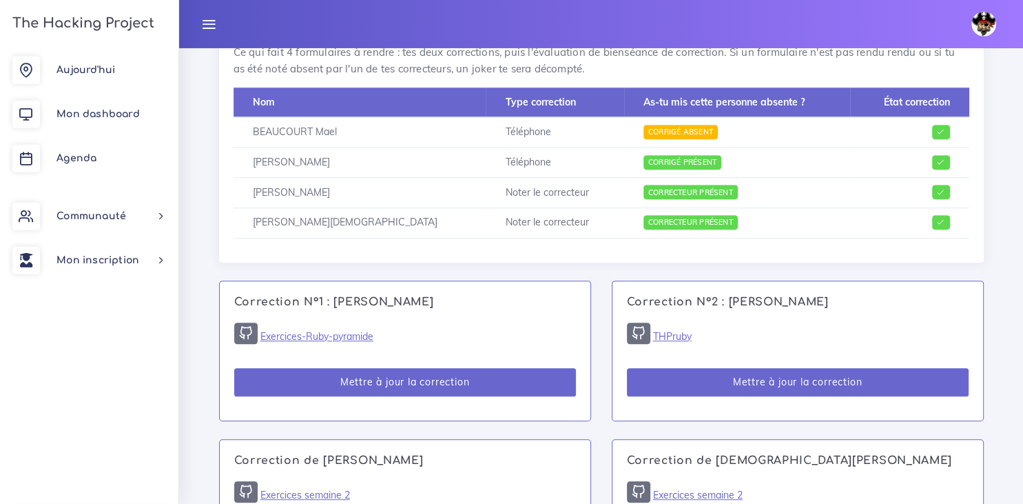
click at [688, 324] on div "Correction N°2 : Thomas ALBERT THPruby Mettre à jour la correction" at bounding box center [797, 350] width 371 height 139
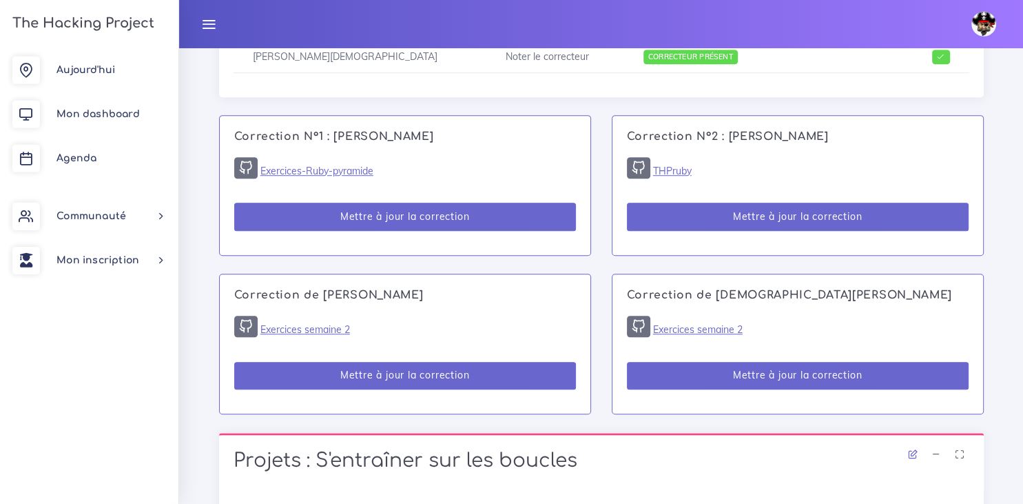
scroll to position [871, 0]
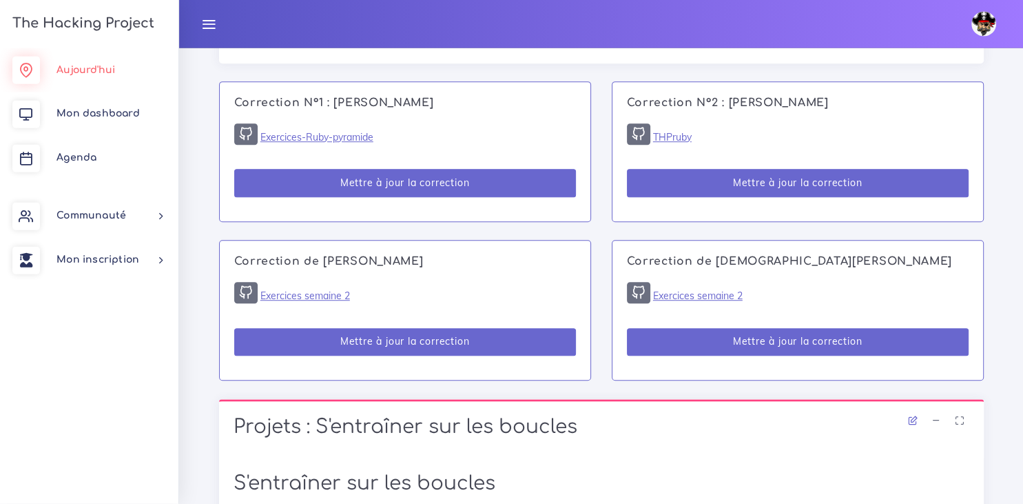
click at [101, 70] on span "Aujourd'hui" at bounding box center [85, 70] width 59 height 10
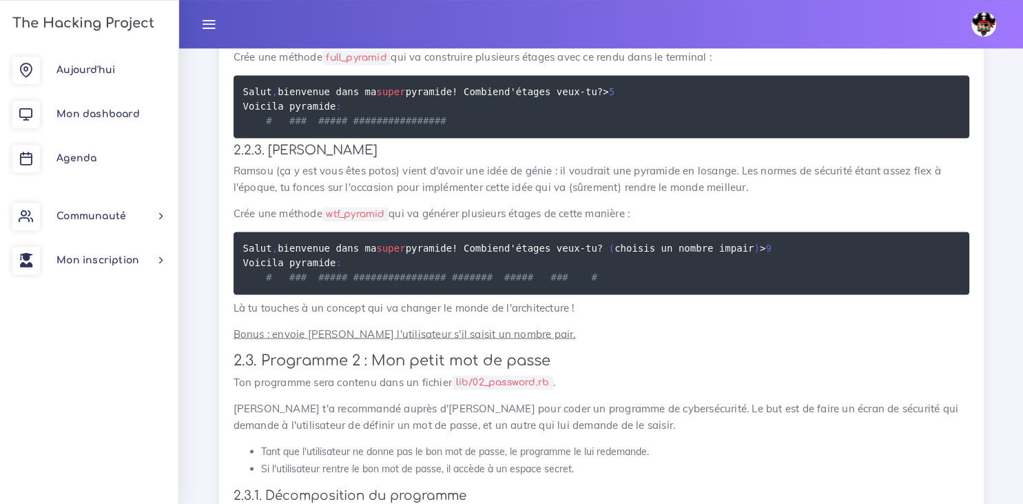
scroll to position [2259, 0]
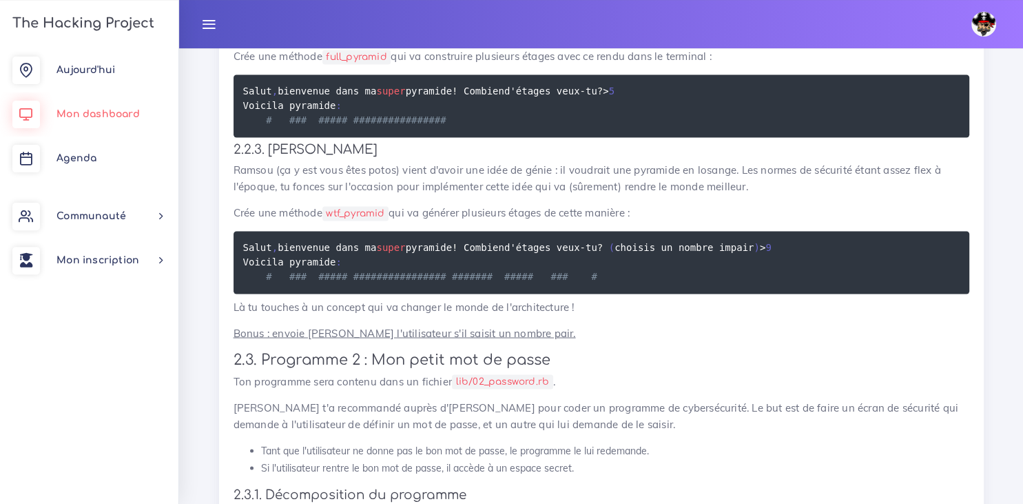
click at [111, 118] on span "Mon dashboard" at bounding box center [97, 114] width 83 height 10
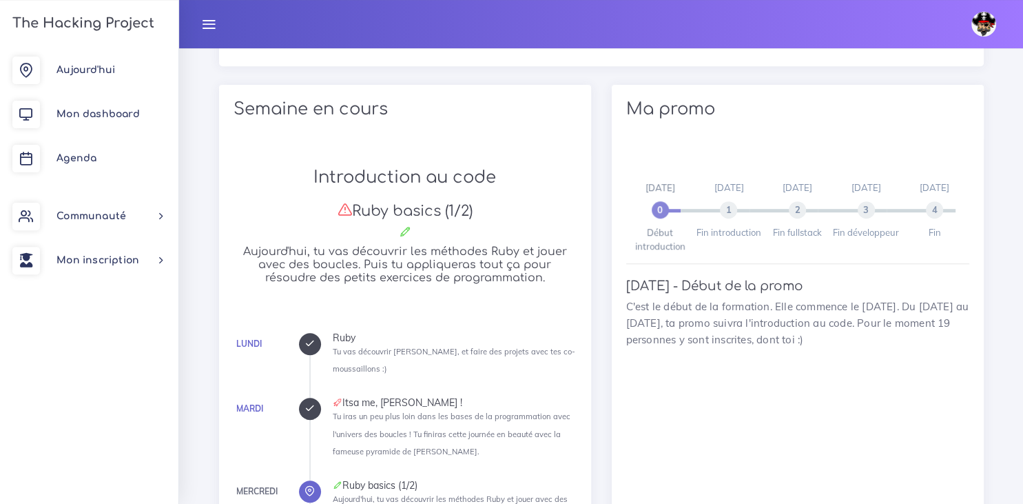
scroll to position [678, 0]
click at [84, 154] on span "Agenda" at bounding box center [76, 158] width 40 height 10
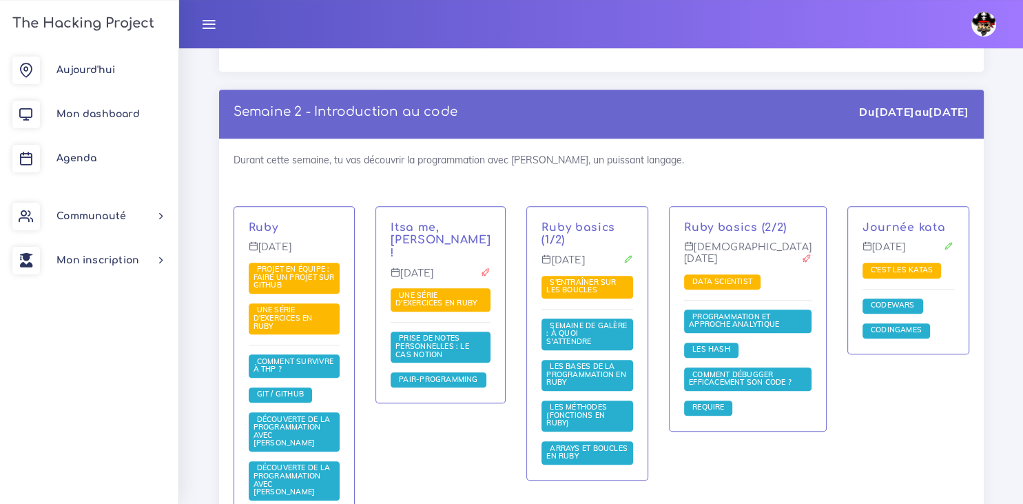
scroll to position [913, 0]
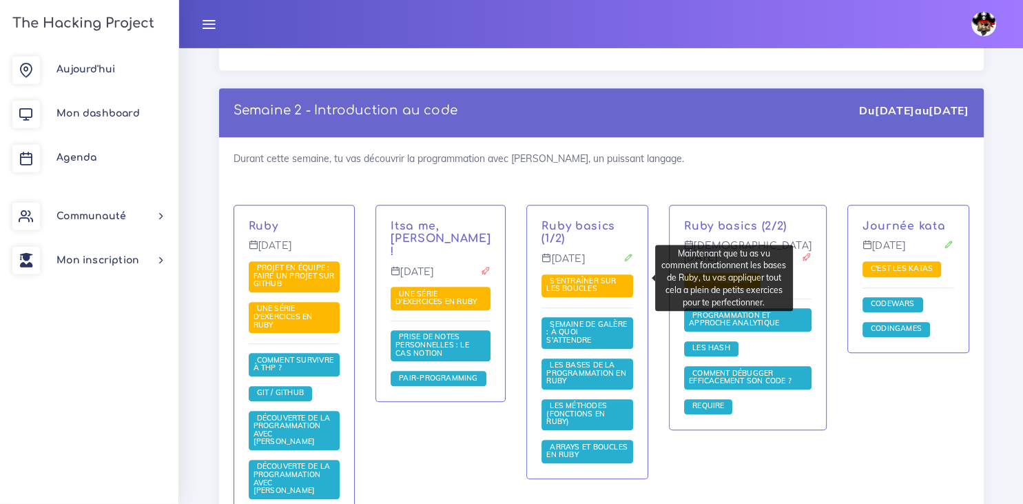
click at [588, 282] on span "S'entraîner sur les boucles" at bounding box center [581, 285] width 70 height 18
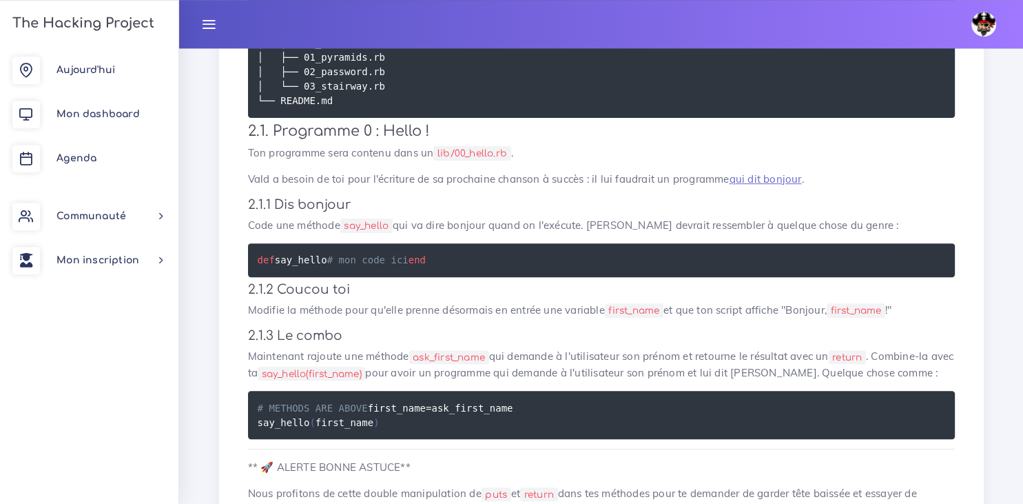
scroll to position [400, 0]
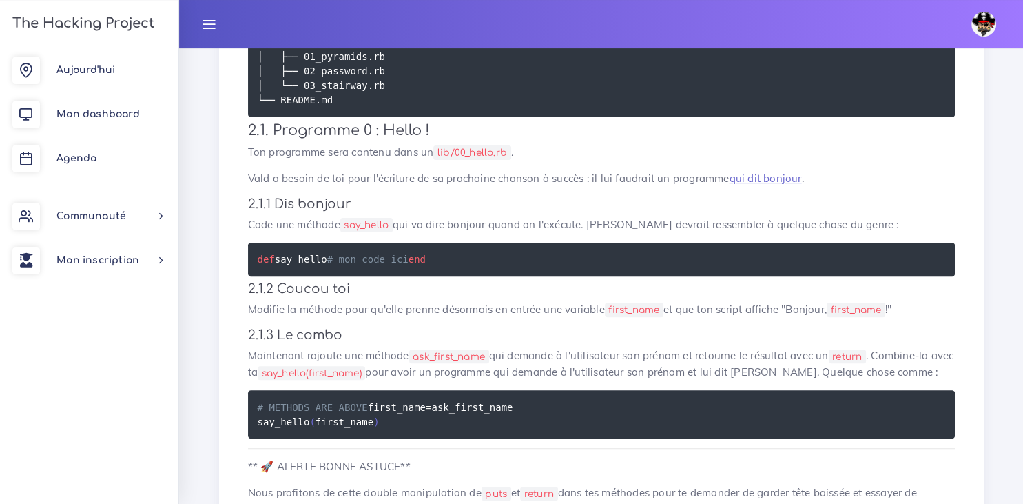
click at [949, 229] on p "Code une méthode say_hello qui va dire bonjour quand on l'exécute. [PERSON_NAME…" at bounding box center [601, 224] width 707 height 17
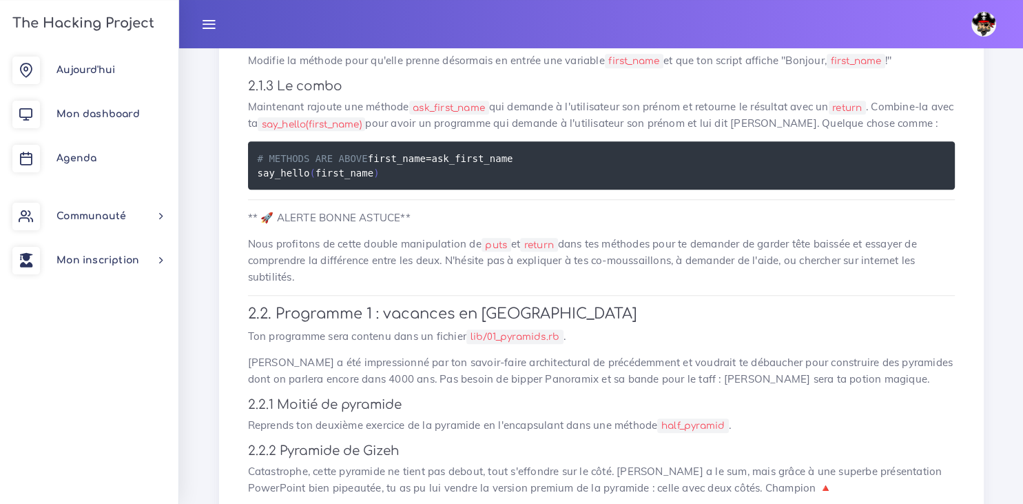
scroll to position [655, 0]
